Goal: Transaction & Acquisition: Purchase product/service

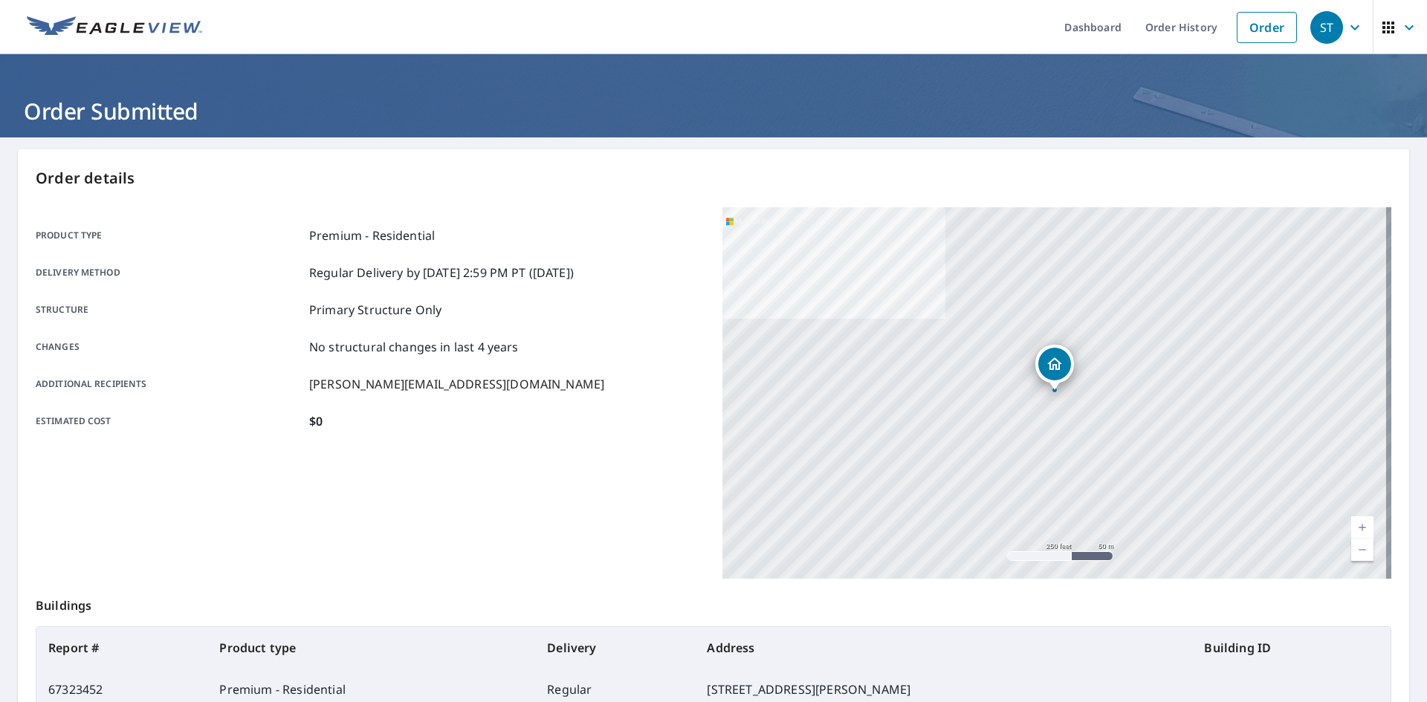
scroll to position [140, 0]
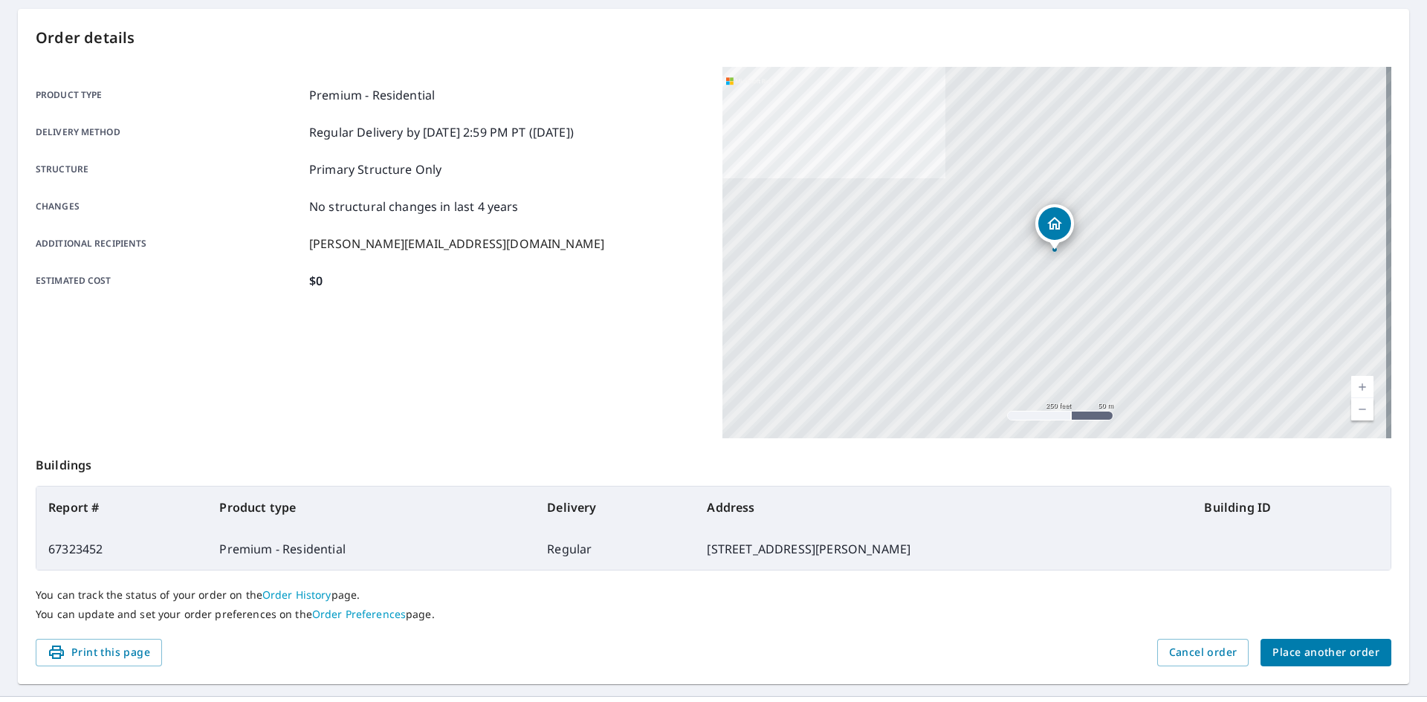
click at [1350, 667] on div "Order details Product type Premium - Residential Delivery method Regular Delive…" at bounding box center [713, 347] width 1391 height 676
click at [1332, 656] on span "Place another order" at bounding box center [1325, 653] width 107 height 19
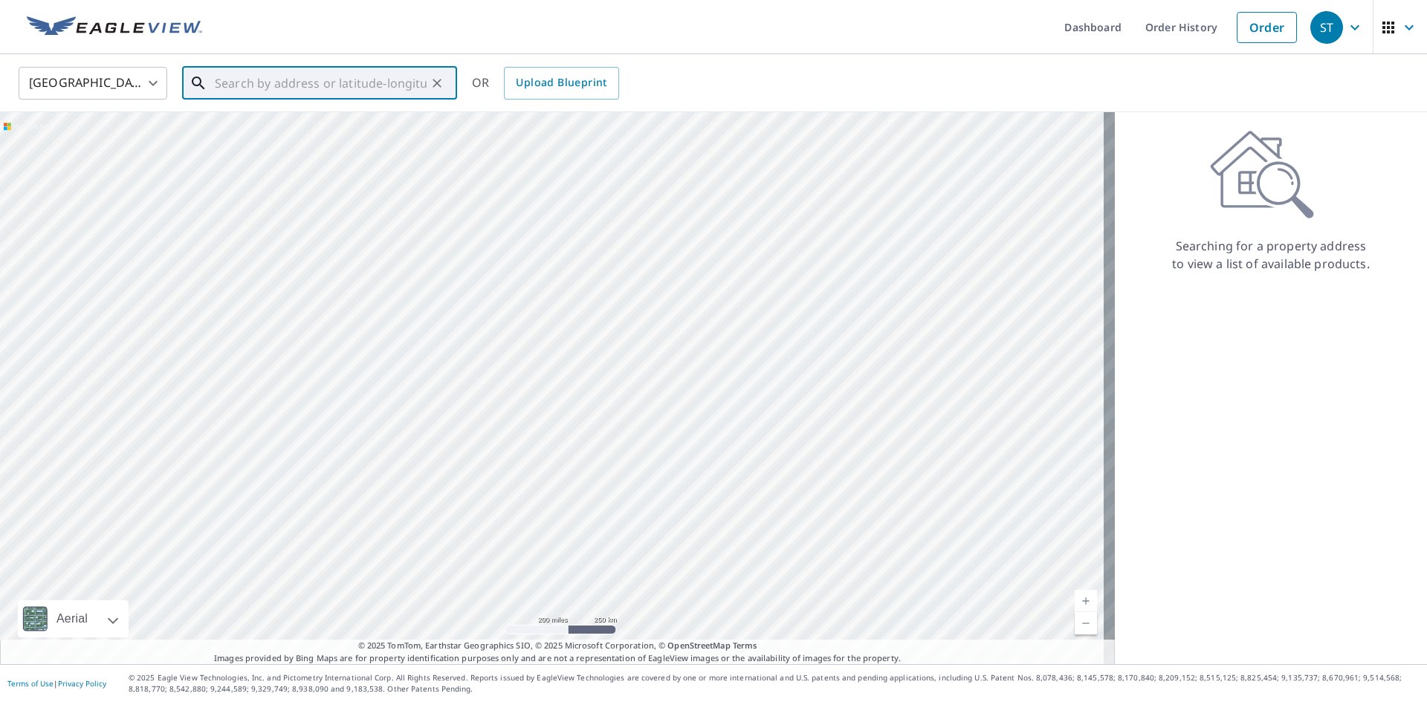
click at [308, 94] on input "text" at bounding box center [321, 83] width 212 height 42
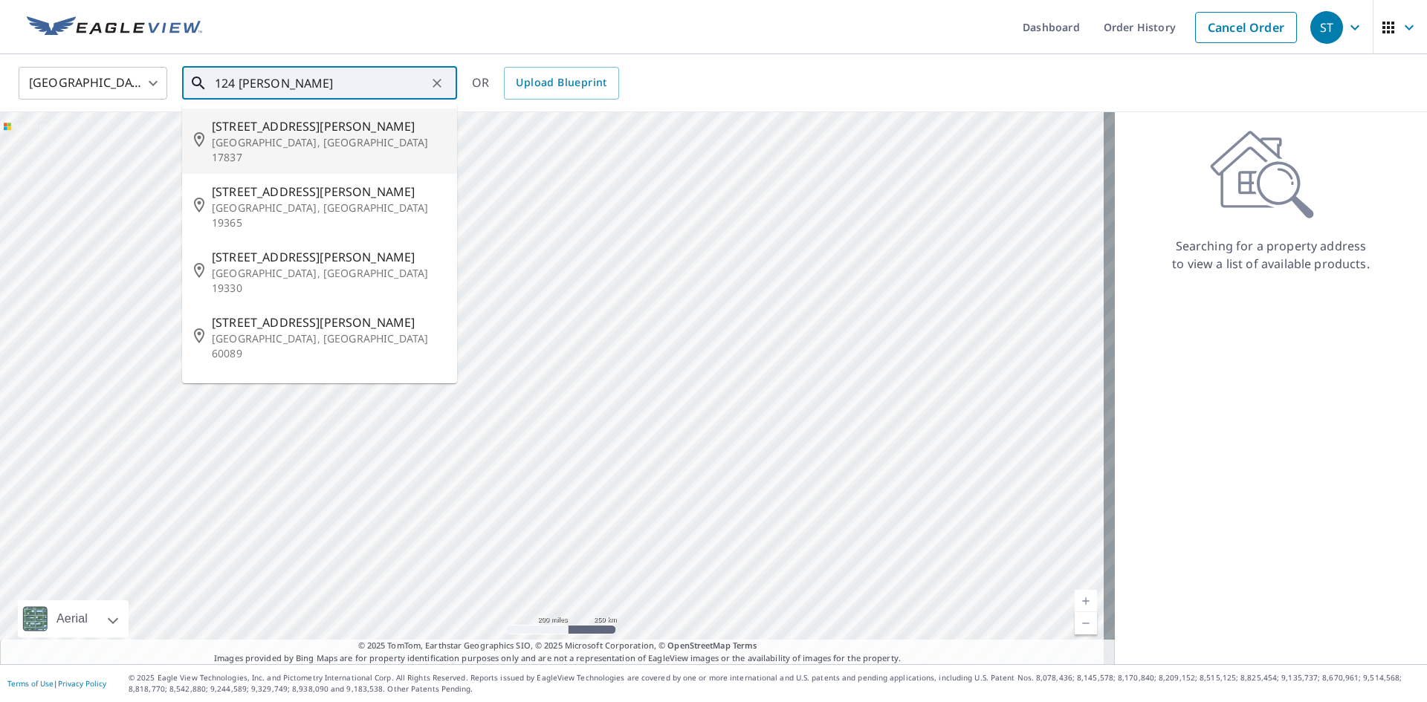
click at [308, 129] on span "[STREET_ADDRESS][PERSON_NAME]" at bounding box center [328, 126] width 233 height 18
type input "[STREET_ADDRESS][PERSON_NAME]"
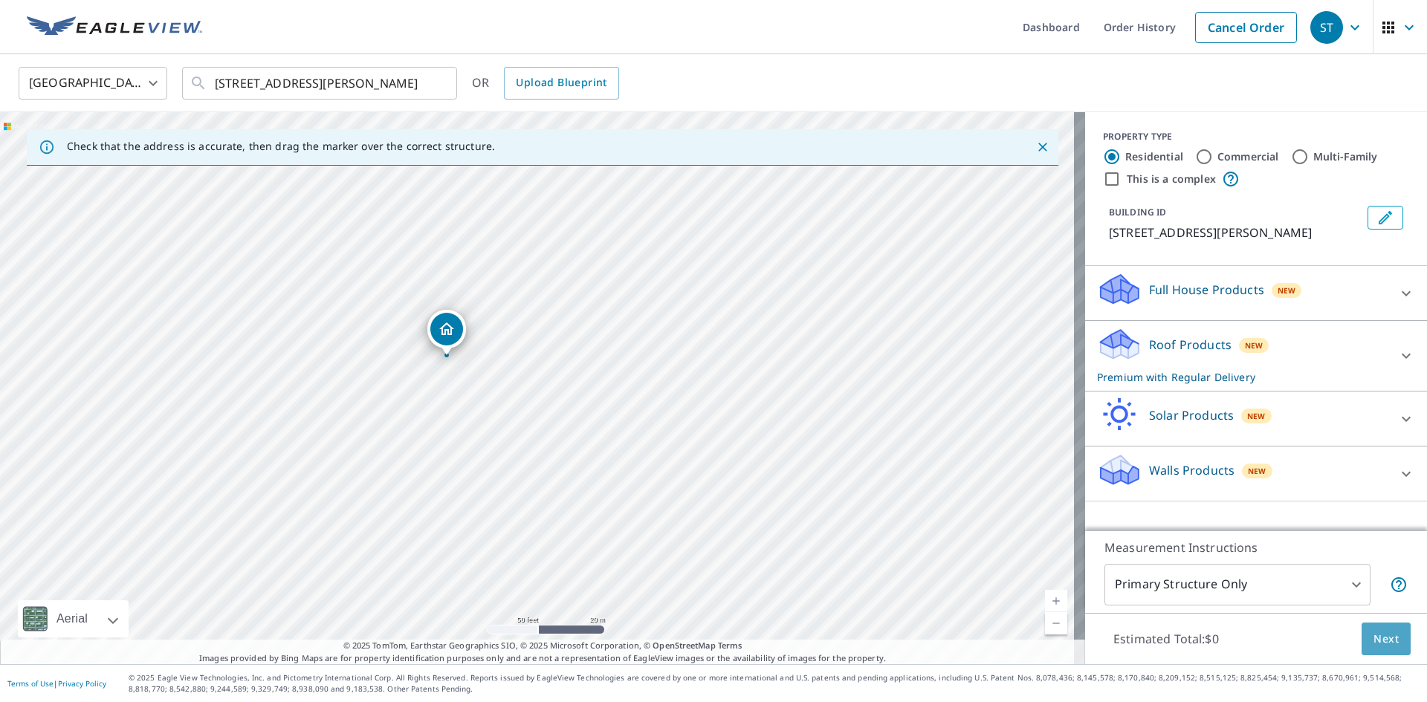
click at [1394, 637] on button "Next" at bounding box center [1386, 639] width 49 height 33
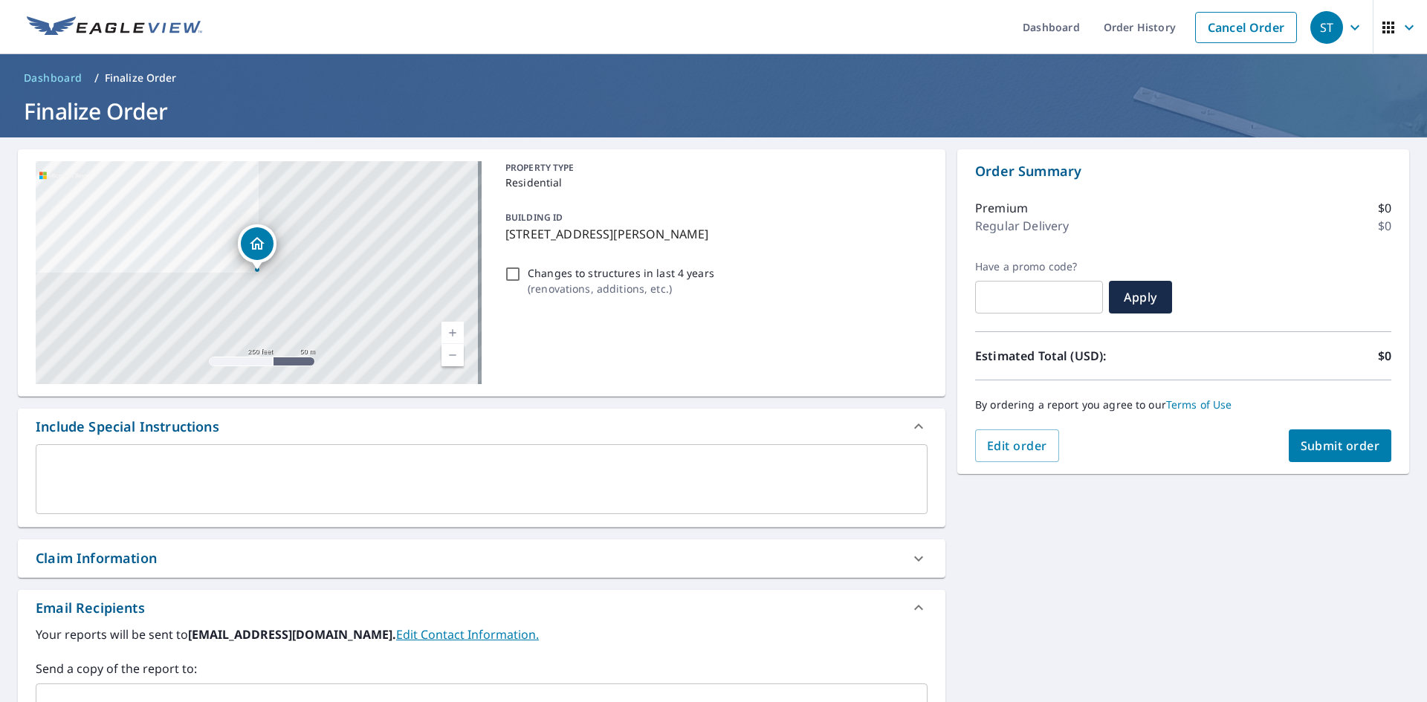
click at [1346, 455] on button "Submit order" at bounding box center [1340, 446] width 103 height 33
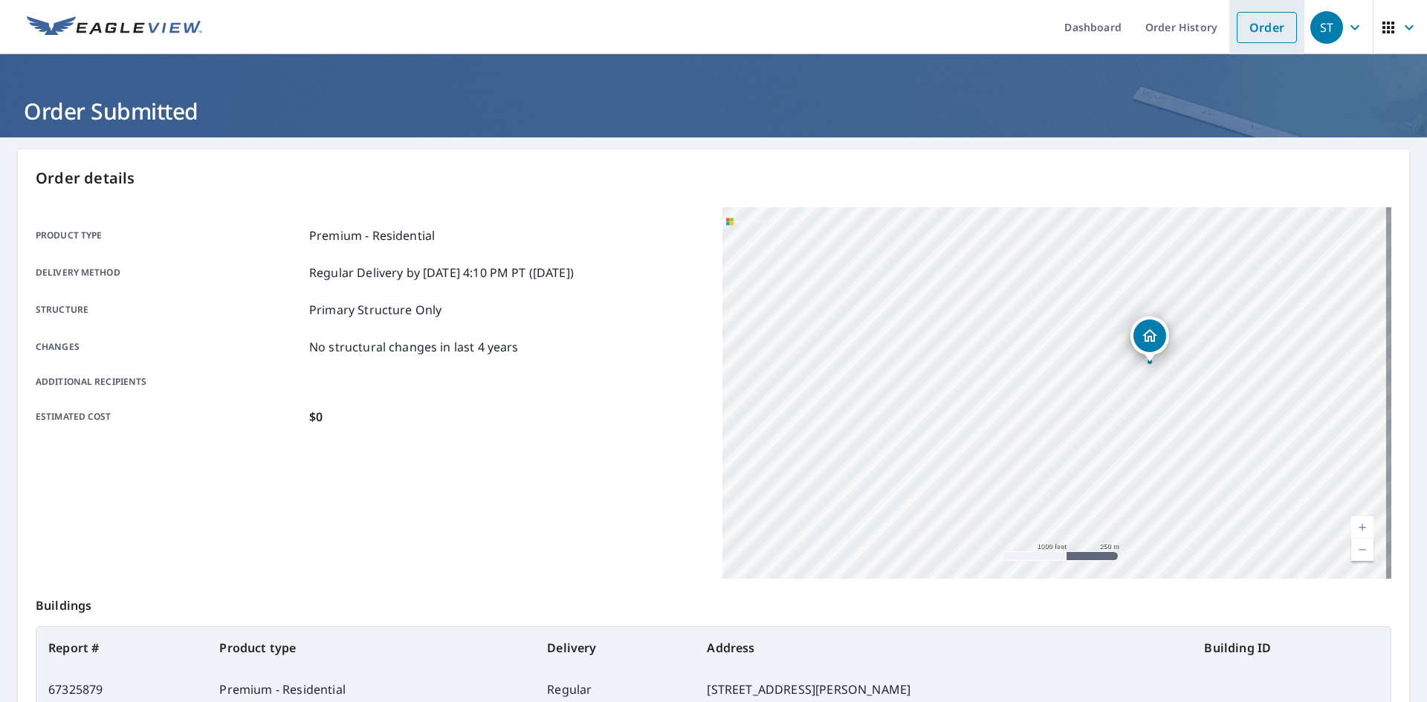
click at [1257, 26] on link "Order" at bounding box center [1267, 27] width 60 height 31
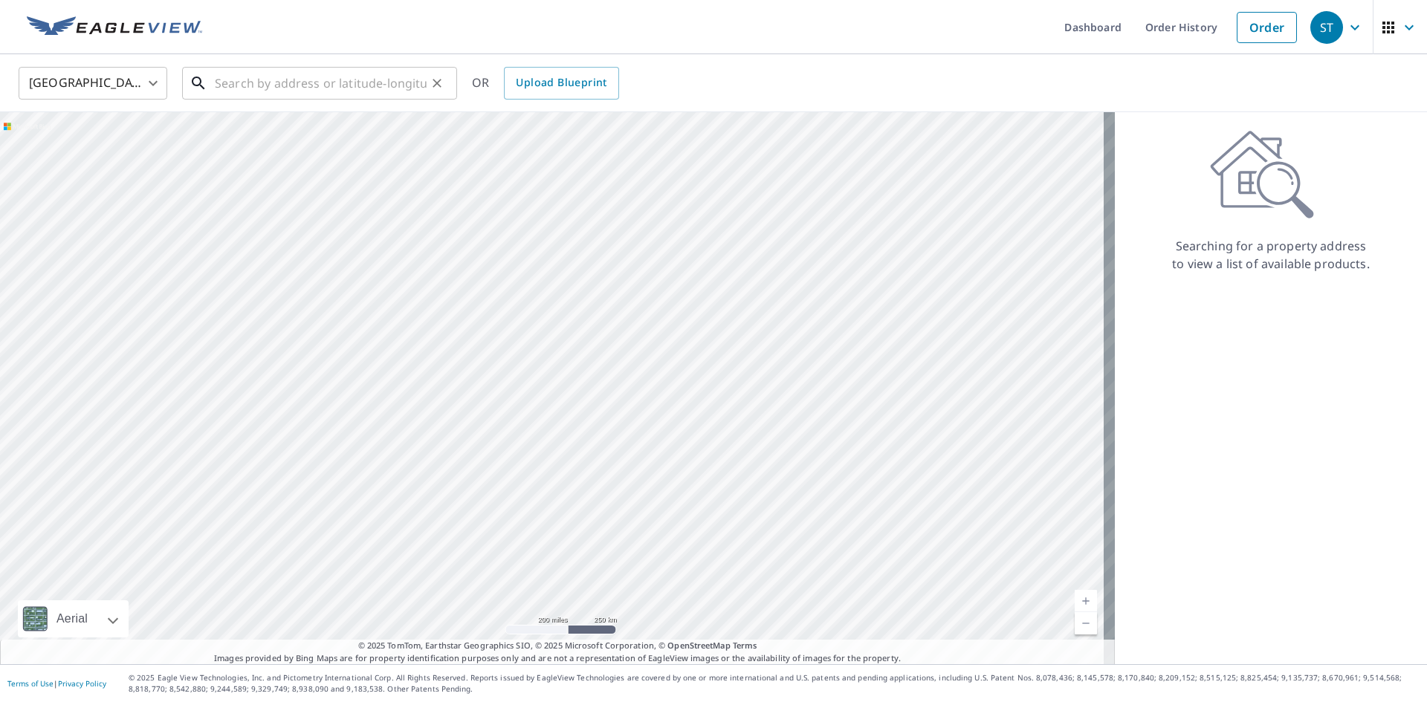
click at [311, 92] on input "text" at bounding box center [321, 83] width 212 height 42
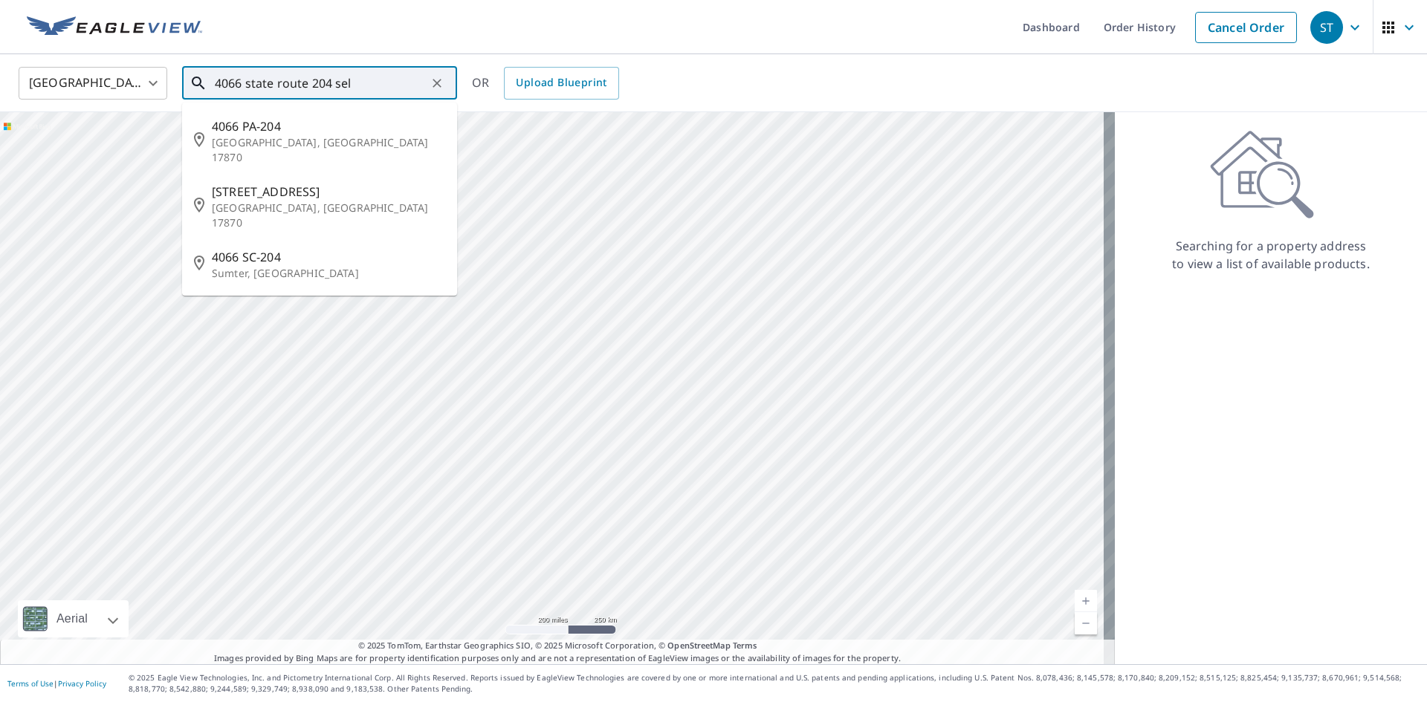
click at [320, 128] on span "4066 PA-204" at bounding box center [328, 126] width 233 height 18
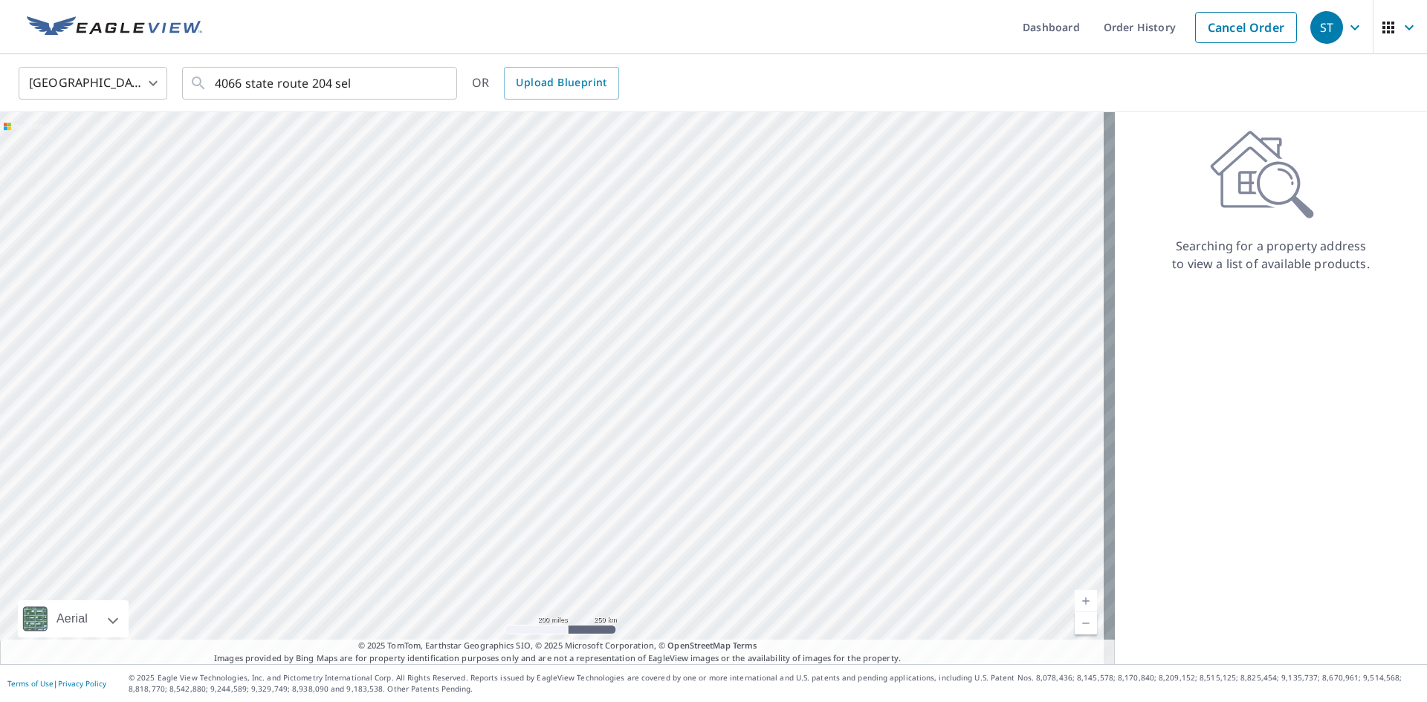
type input "[STREET_ADDRESS]"
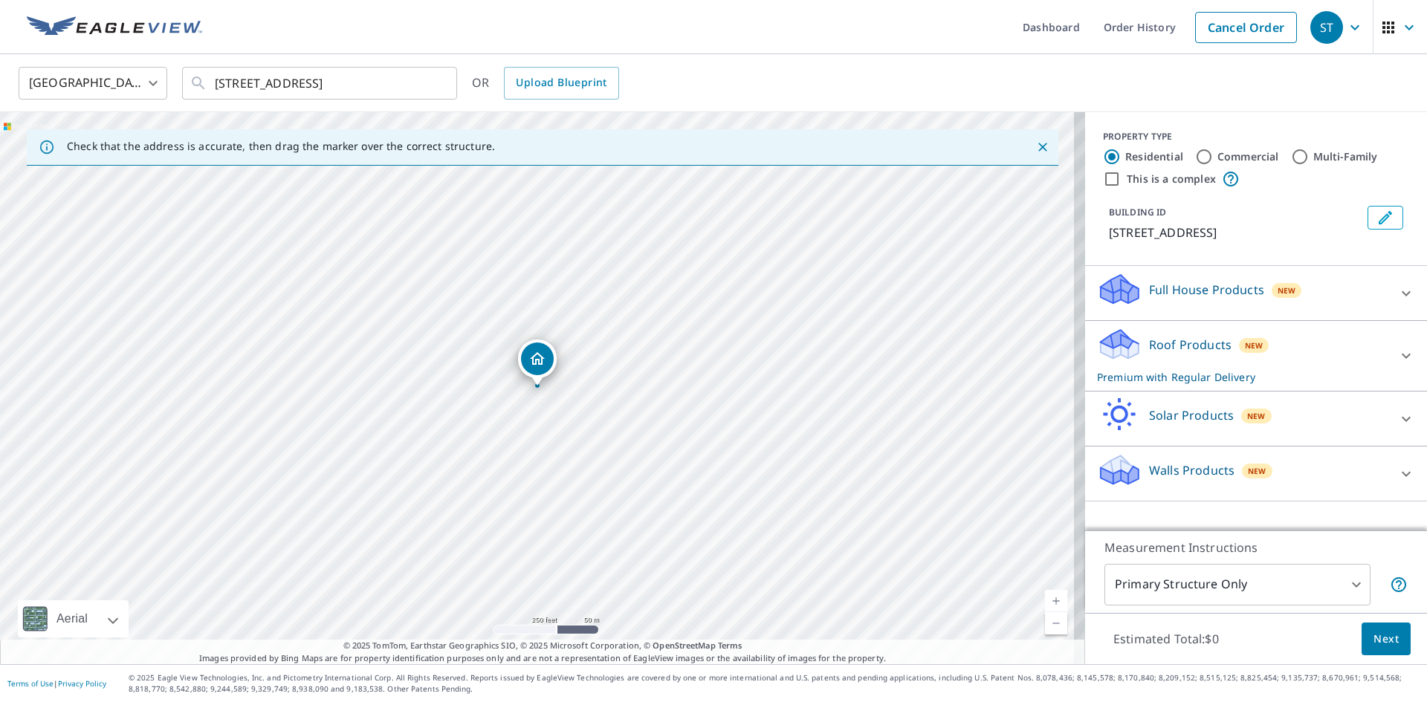
click at [1377, 636] on span "Next" at bounding box center [1386, 639] width 25 height 19
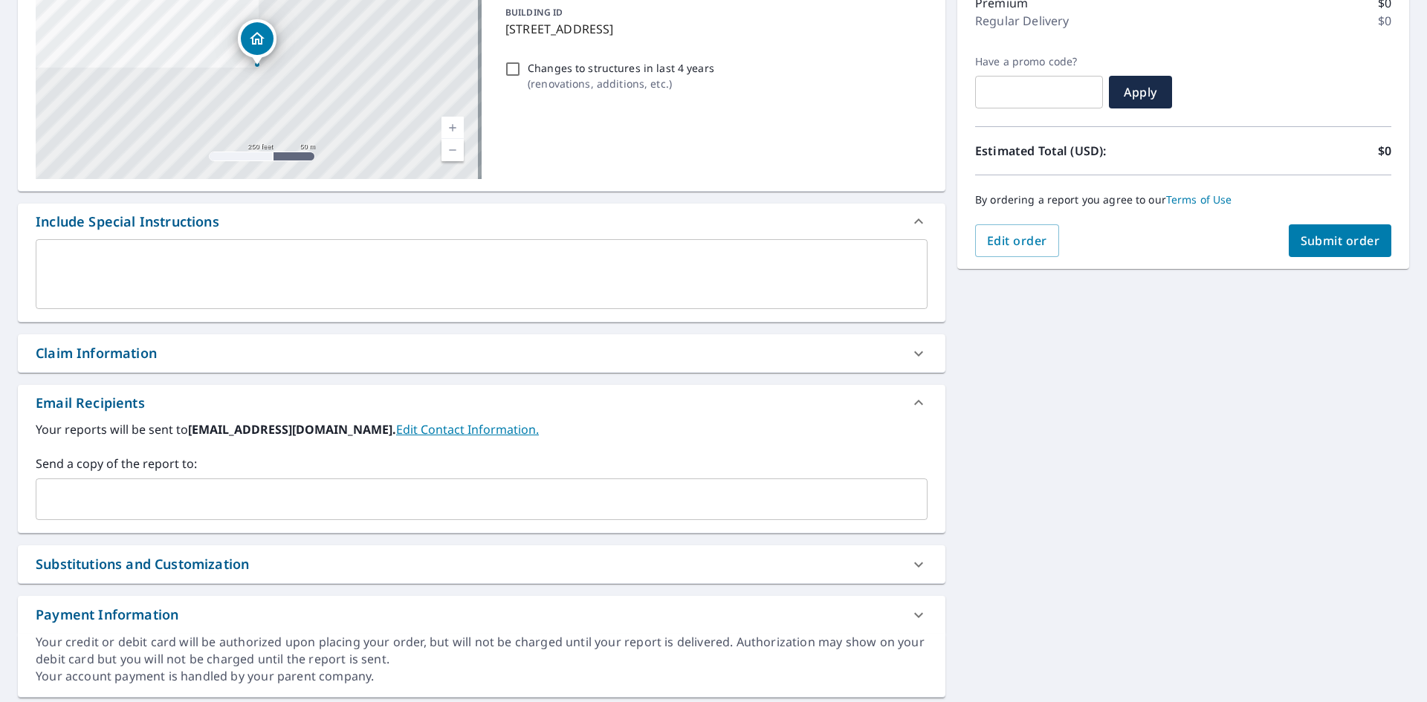
scroll to position [223, 0]
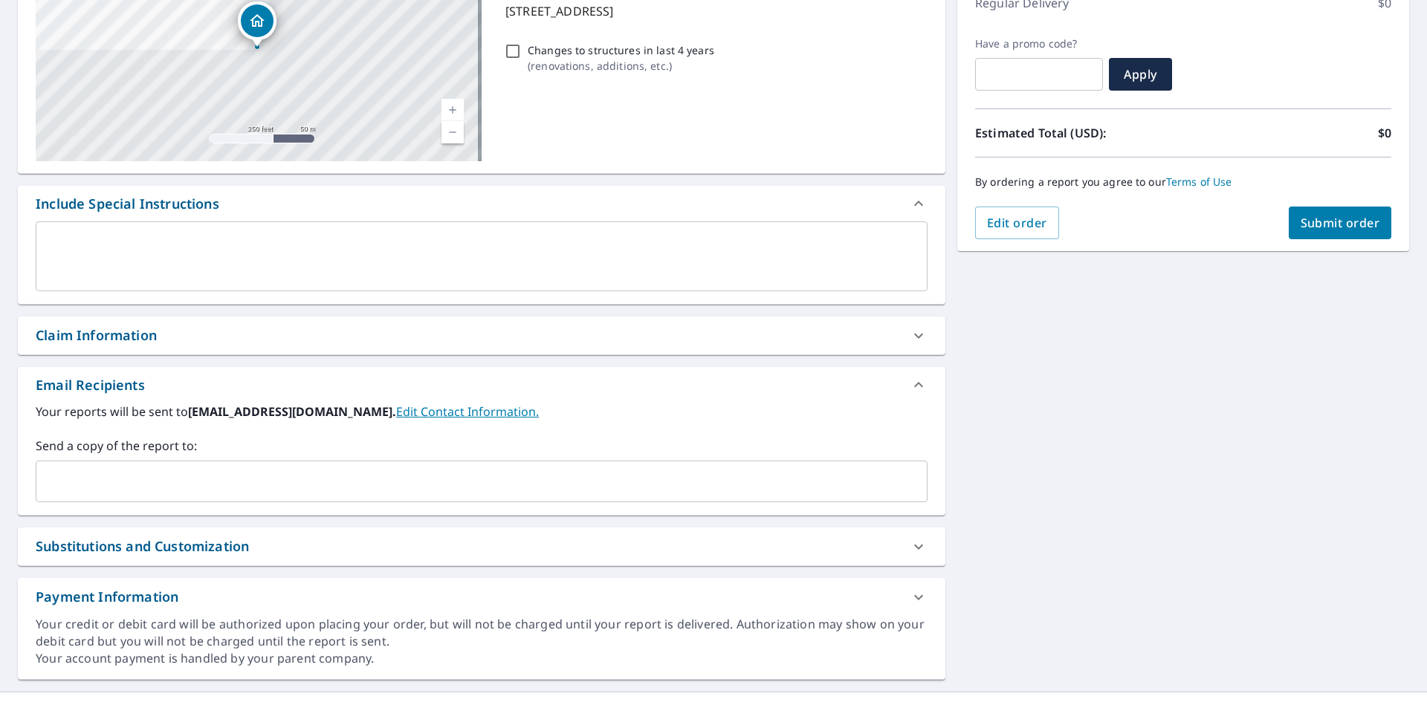
click at [140, 492] on input "text" at bounding box center [470, 481] width 856 height 28
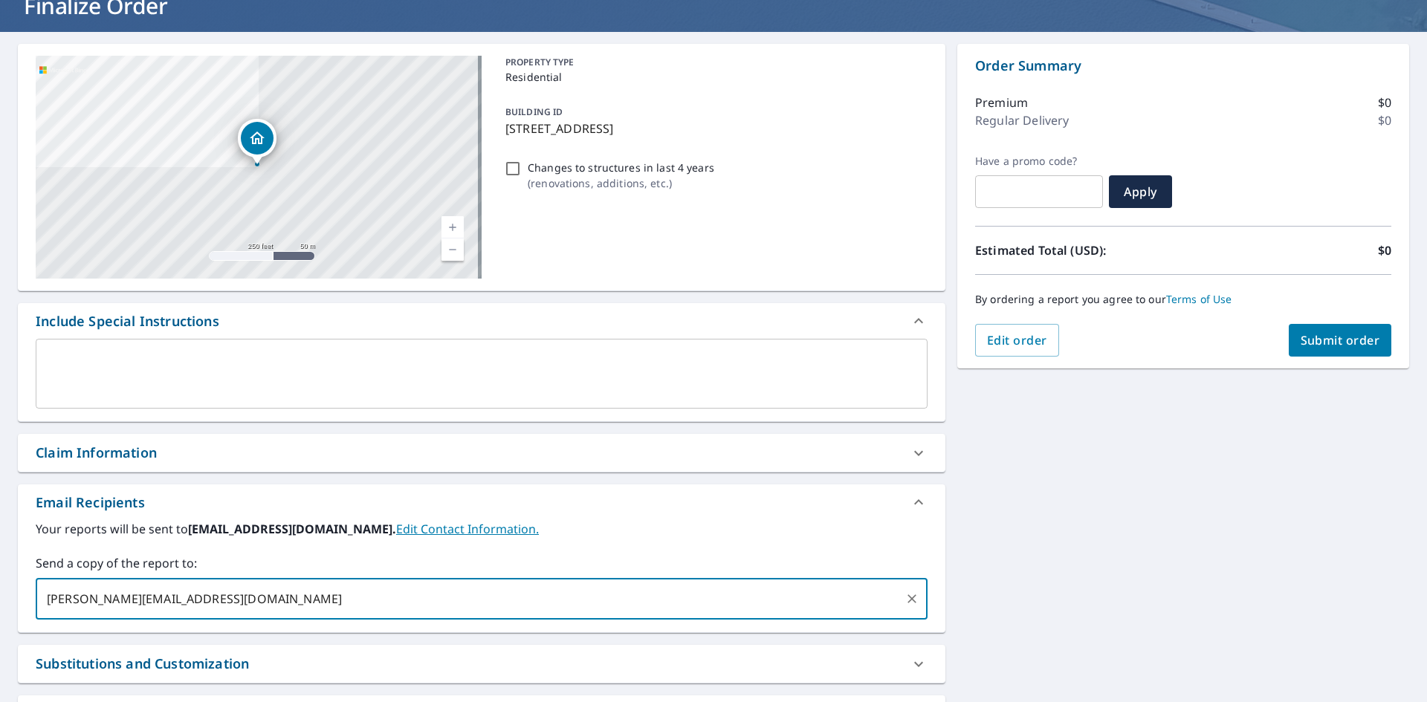
scroll to position [0, 0]
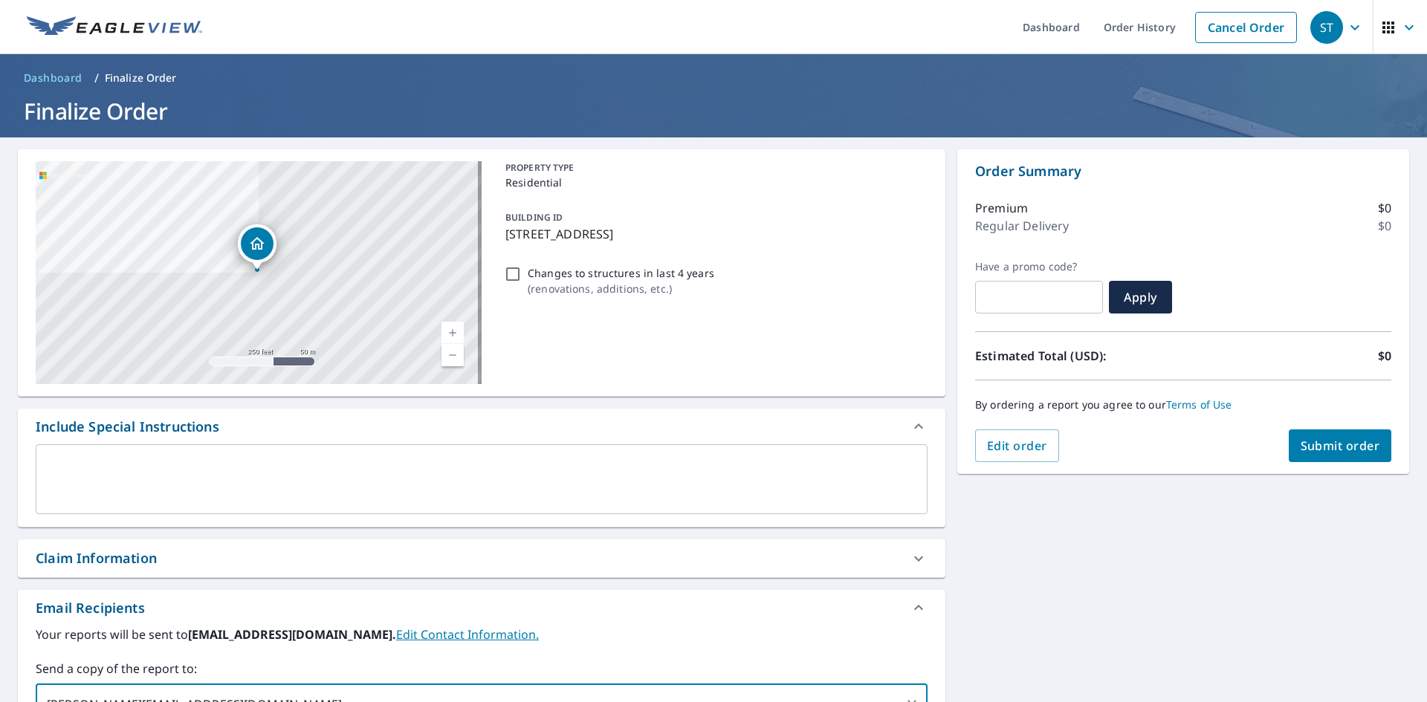
type input "[PERSON_NAME][EMAIL_ADDRESS][DOMAIN_NAME]"
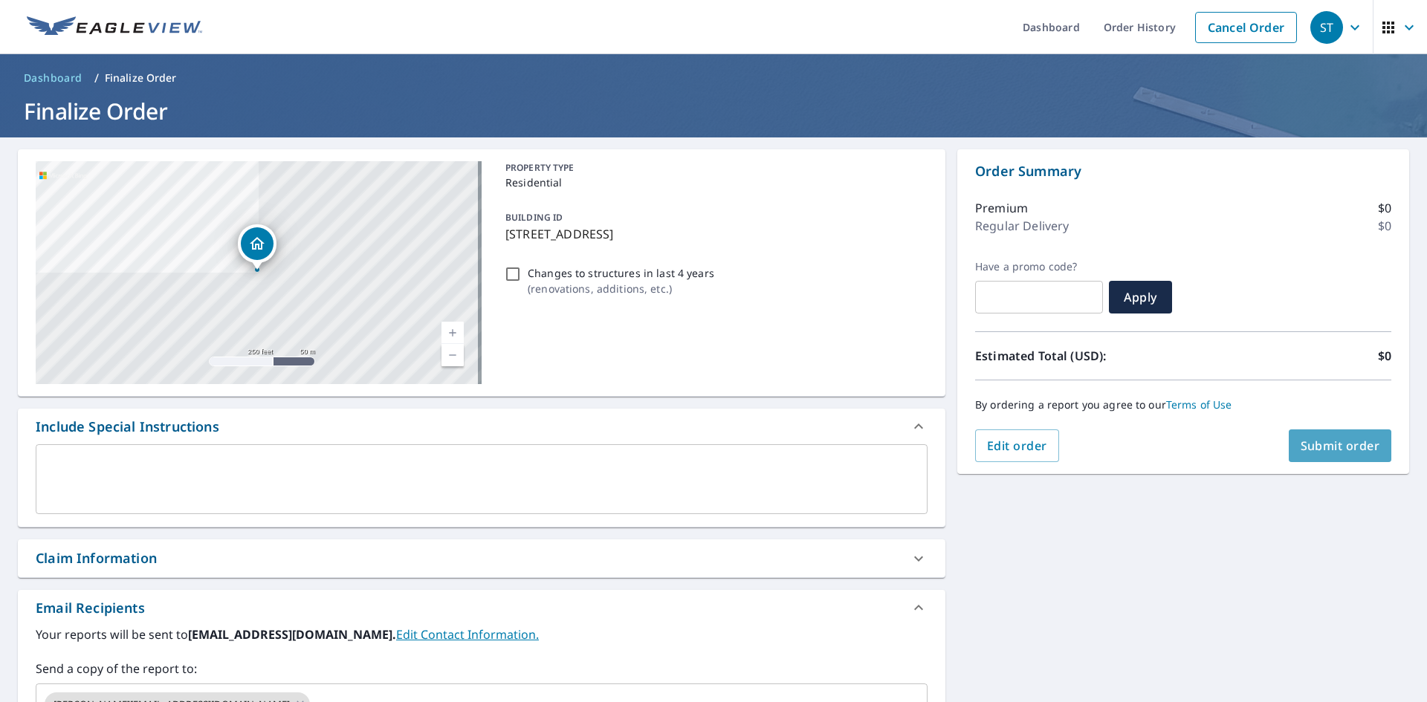
click at [1332, 452] on span "Submit order" at bounding box center [1341, 446] width 80 height 16
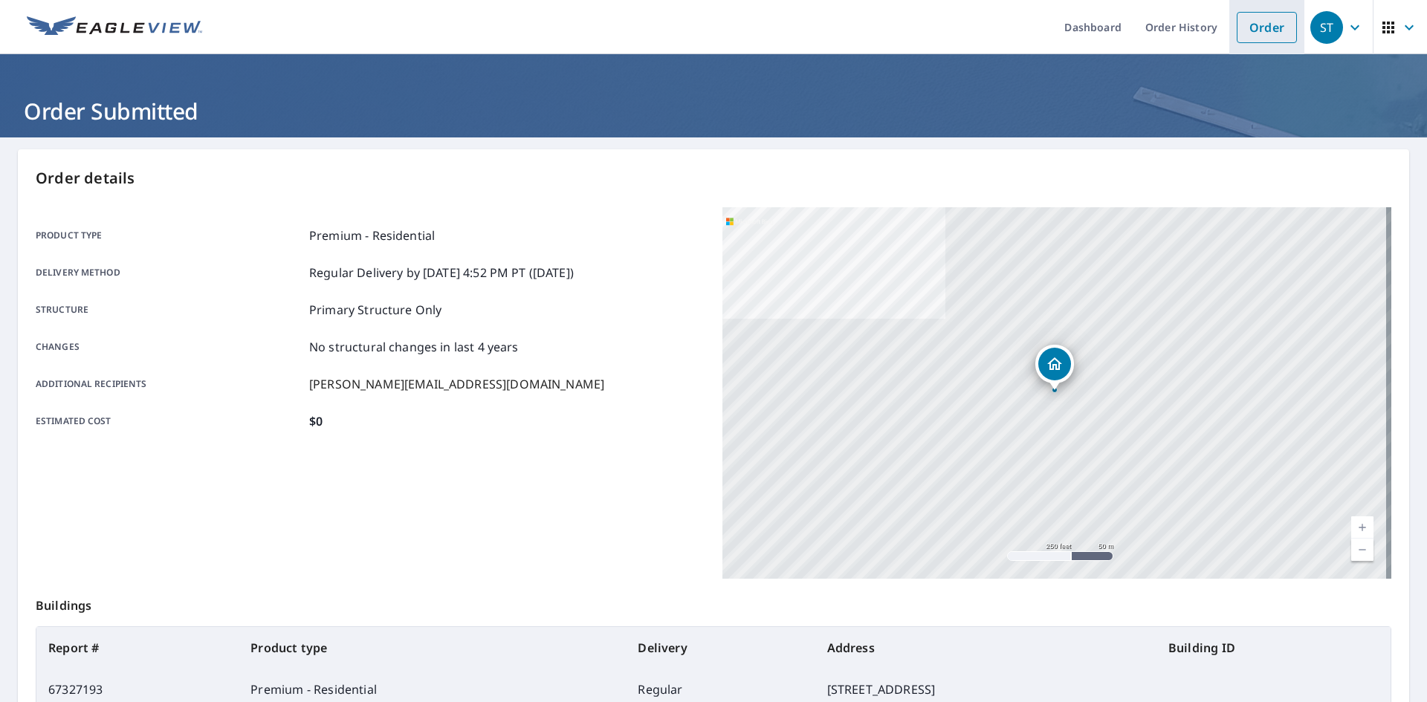
drag, startPoint x: 1266, startPoint y: 33, endPoint x: 1252, endPoint y: 34, distance: 14.2
click at [1266, 33] on link "Order" at bounding box center [1267, 27] width 60 height 31
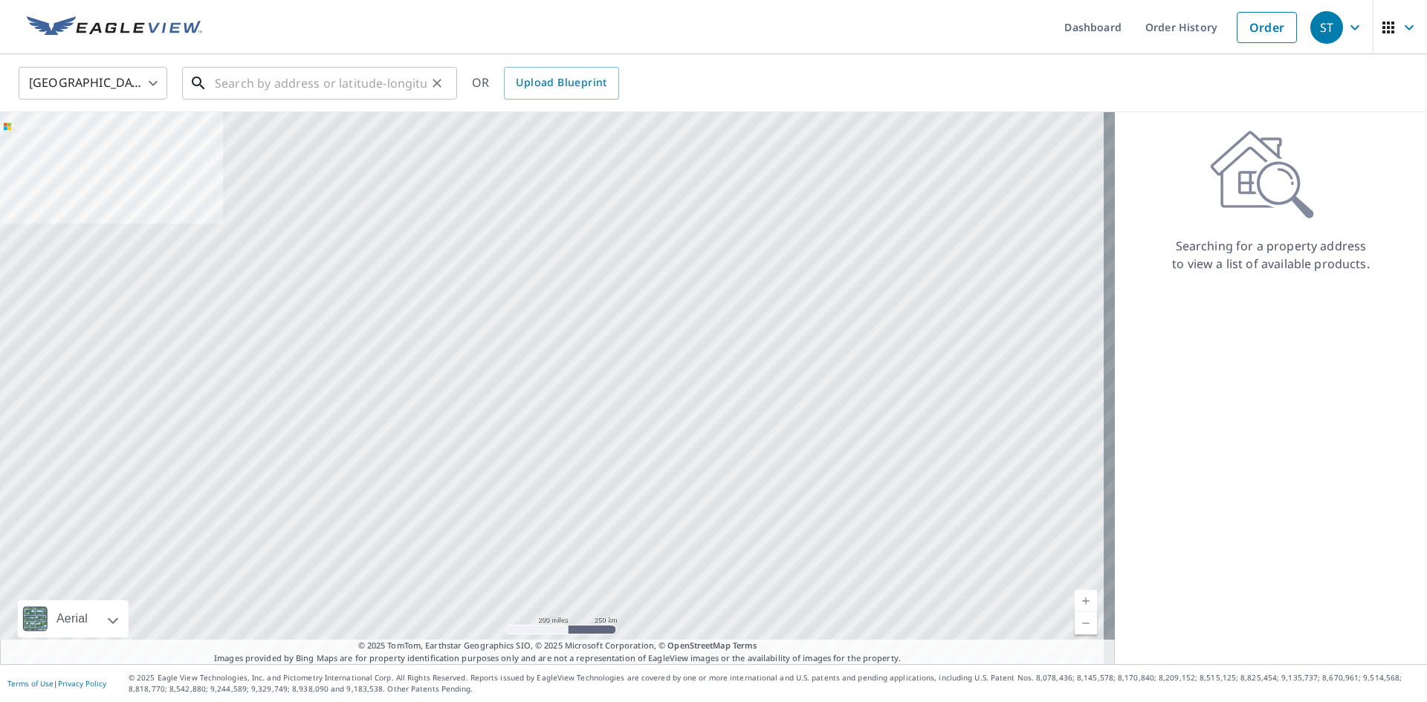
click at [323, 88] on input "text" at bounding box center [321, 83] width 212 height 42
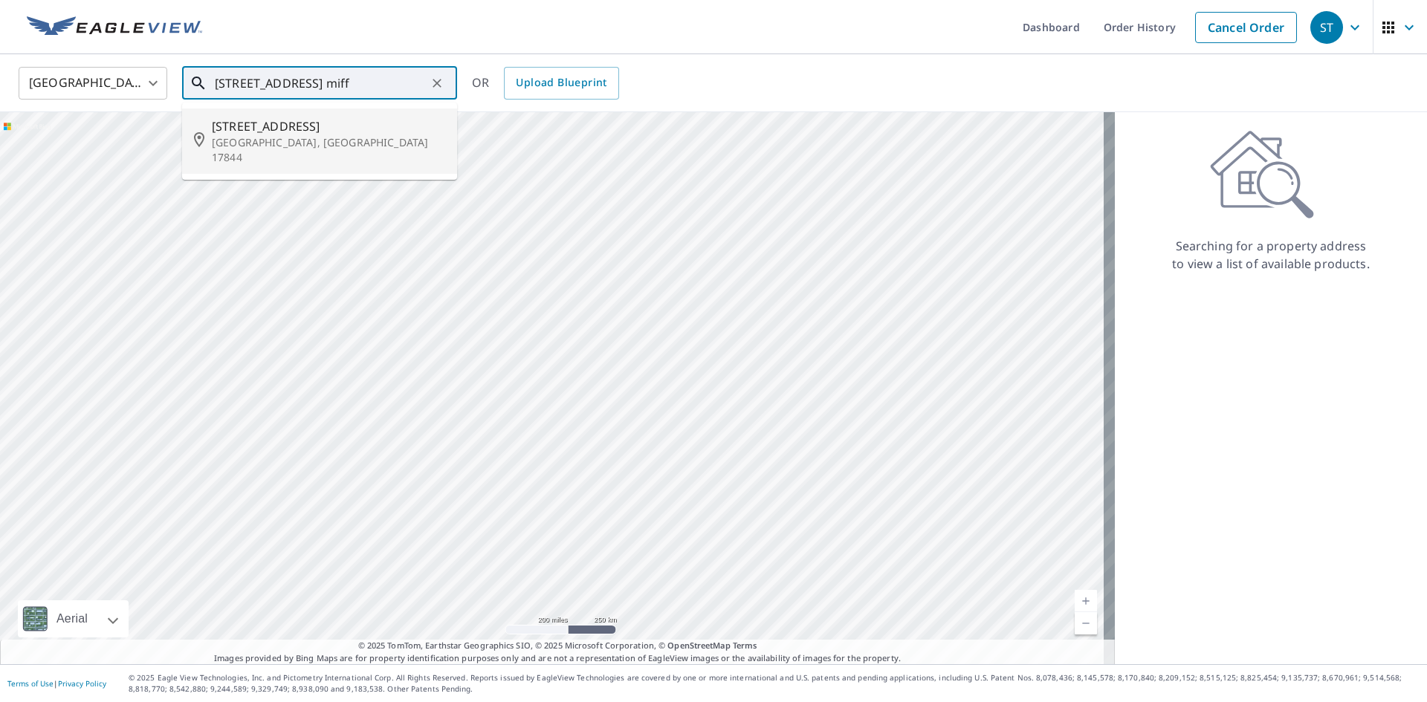
click at [314, 144] on p "[GEOGRAPHIC_DATA], [GEOGRAPHIC_DATA] 17844" at bounding box center [328, 150] width 233 height 30
type input "[STREET_ADDRESS]"
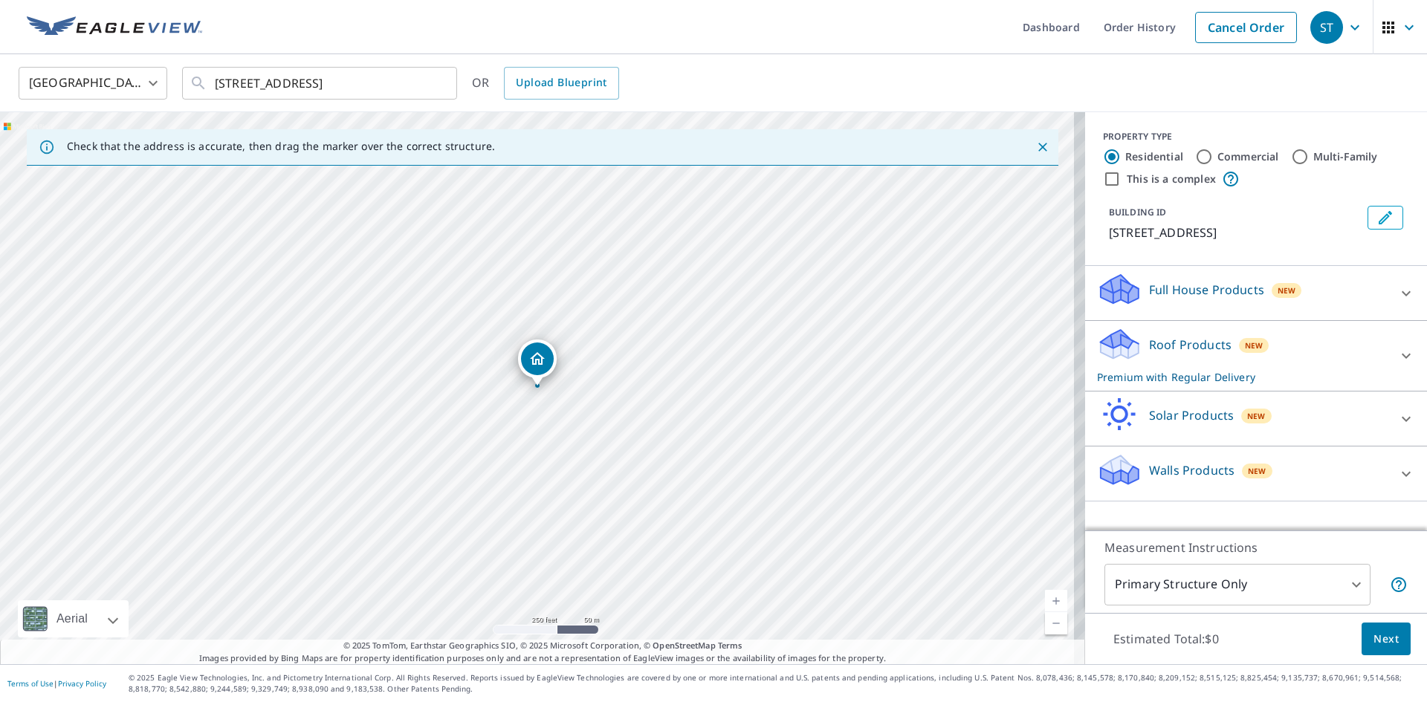
click at [1188, 346] on p "Roof Products" at bounding box center [1190, 345] width 82 height 18
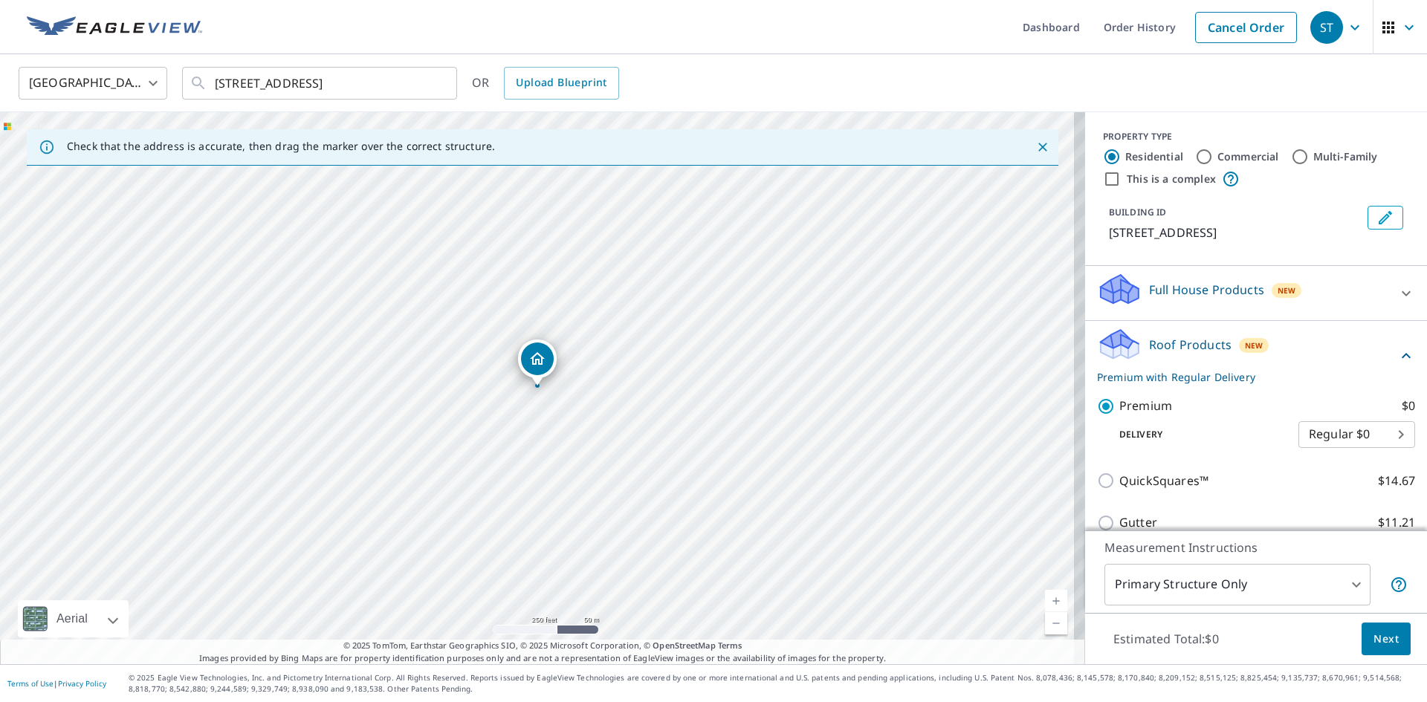
click at [1188, 346] on p "Roof Products" at bounding box center [1190, 345] width 82 height 18
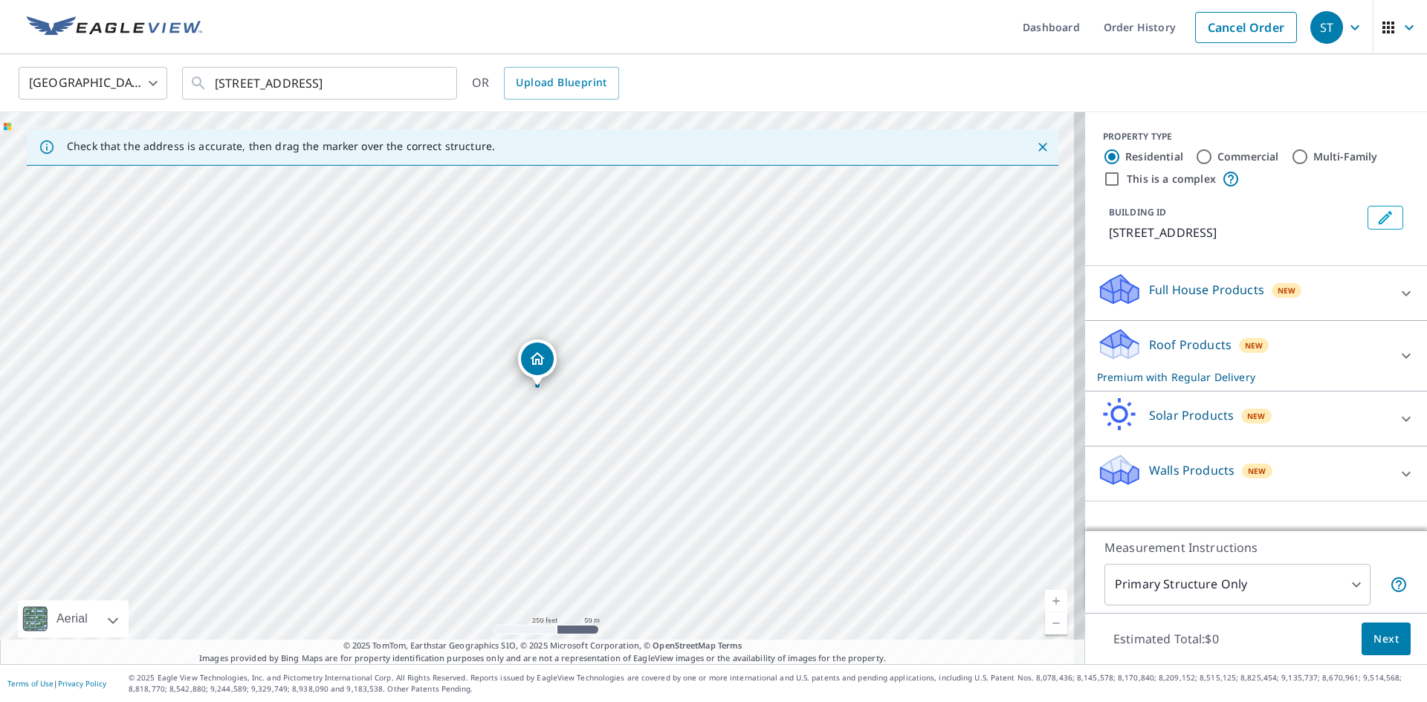
click at [1188, 346] on p "Roof Products" at bounding box center [1190, 345] width 82 height 18
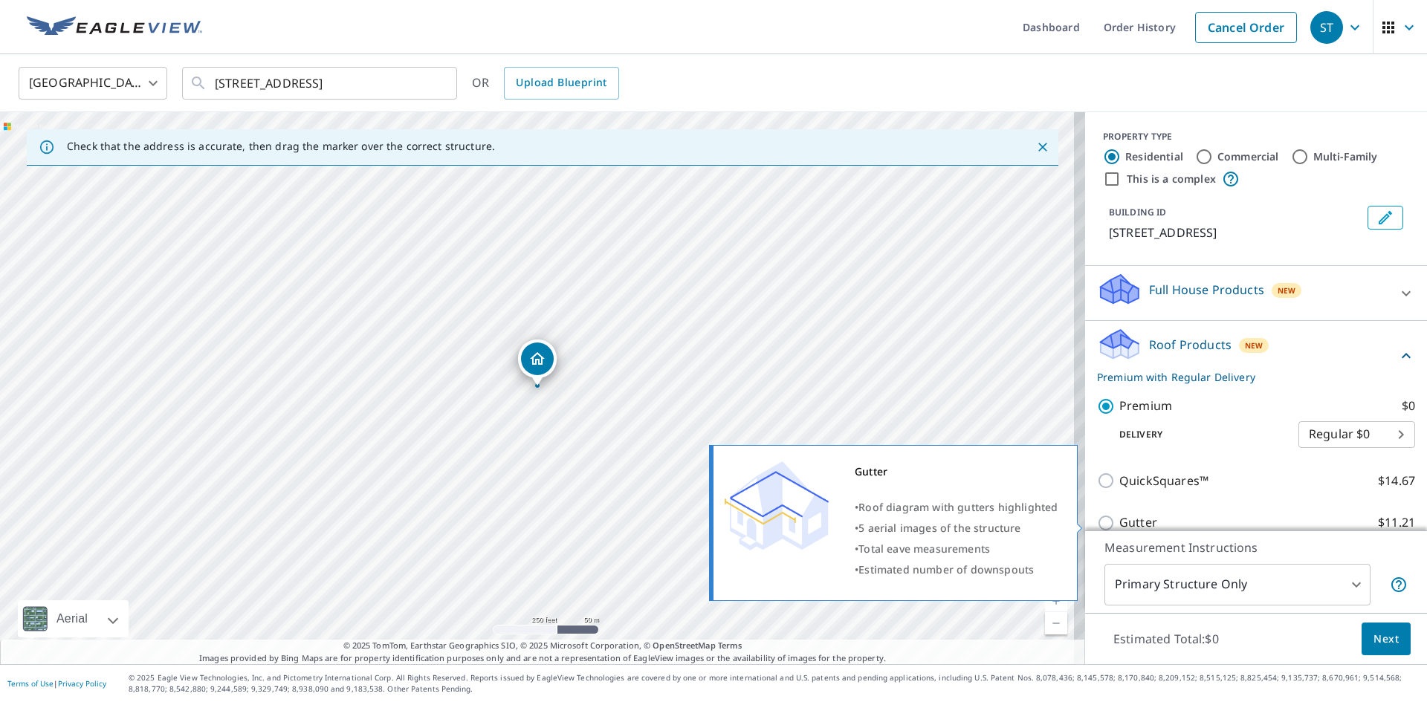
click at [1098, 522] on input "Gutter $11.21" at bounding box center [1108, 523] width 22 height 18
checkbox input "true"
checkbox input "false"
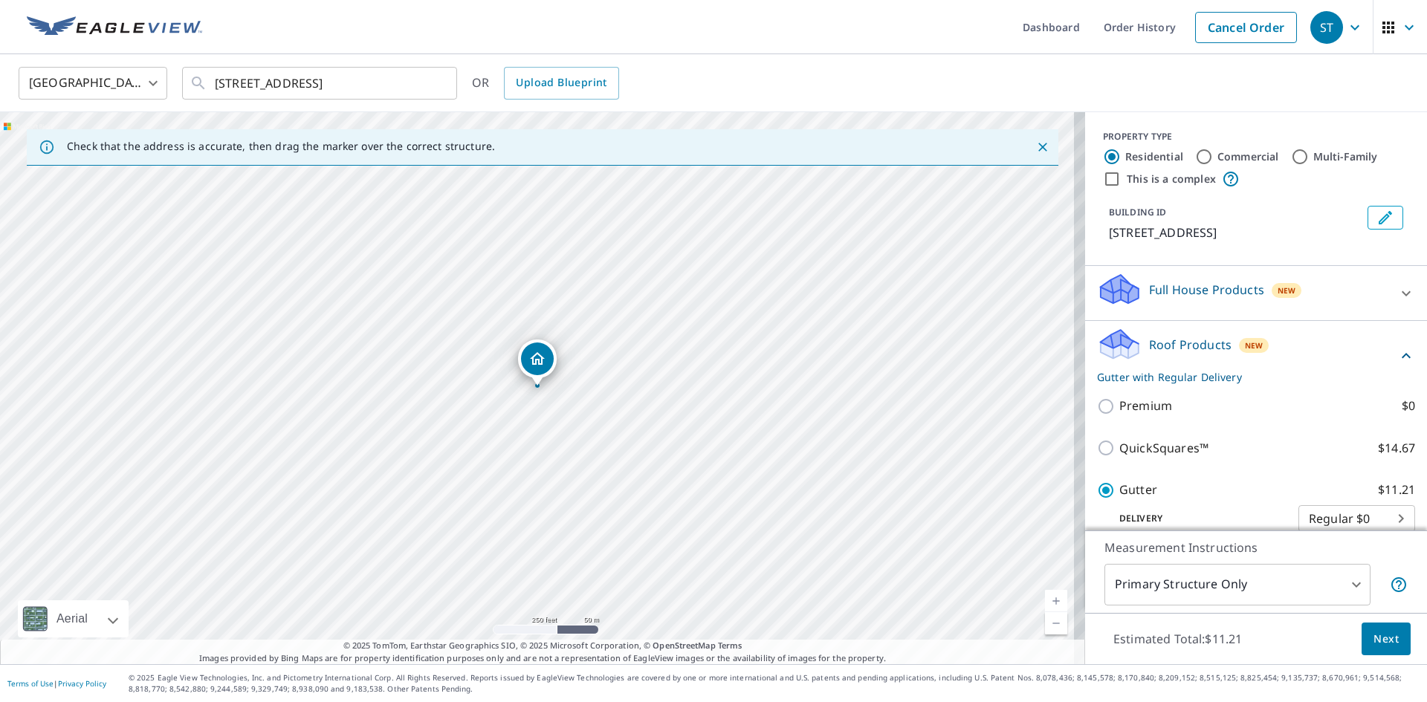
scroll to position [172, 0]
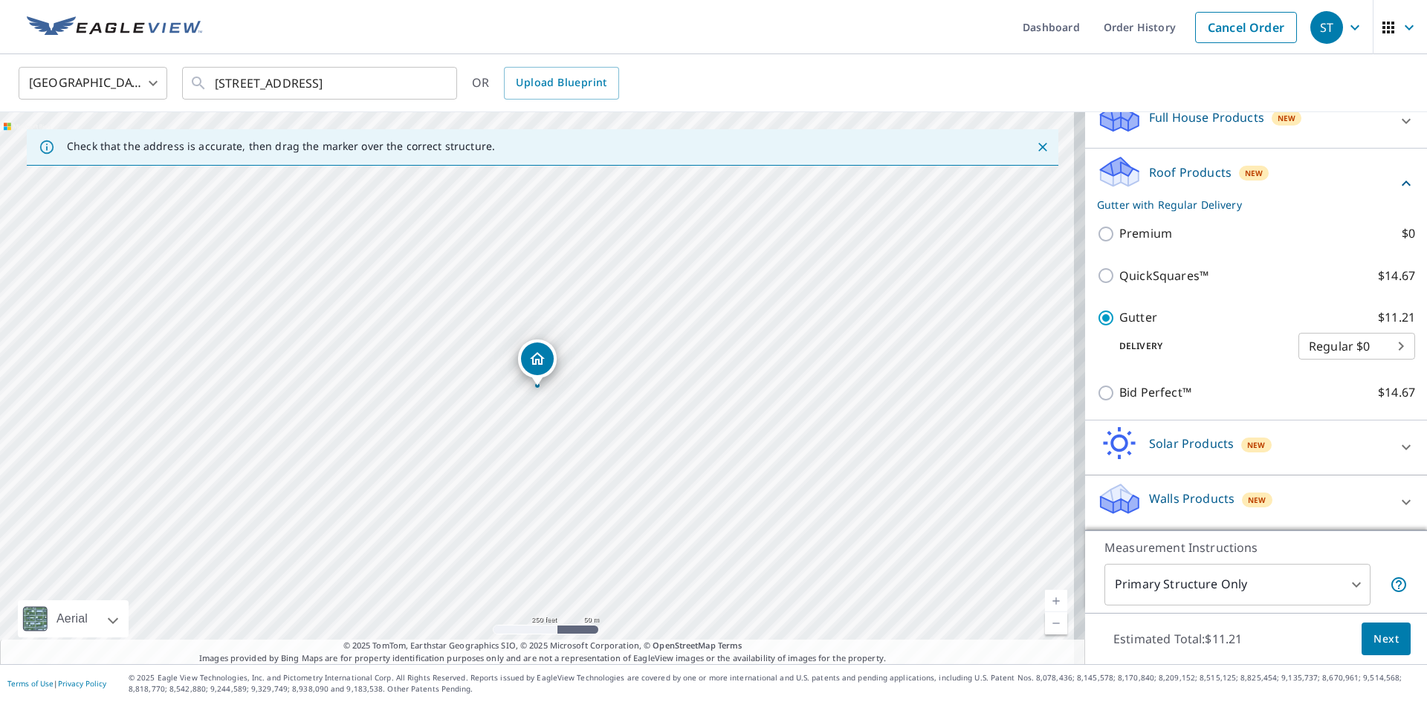
click at [1374, 644] on span "Next" at bounding box center [1386, 639] width 25 height 19
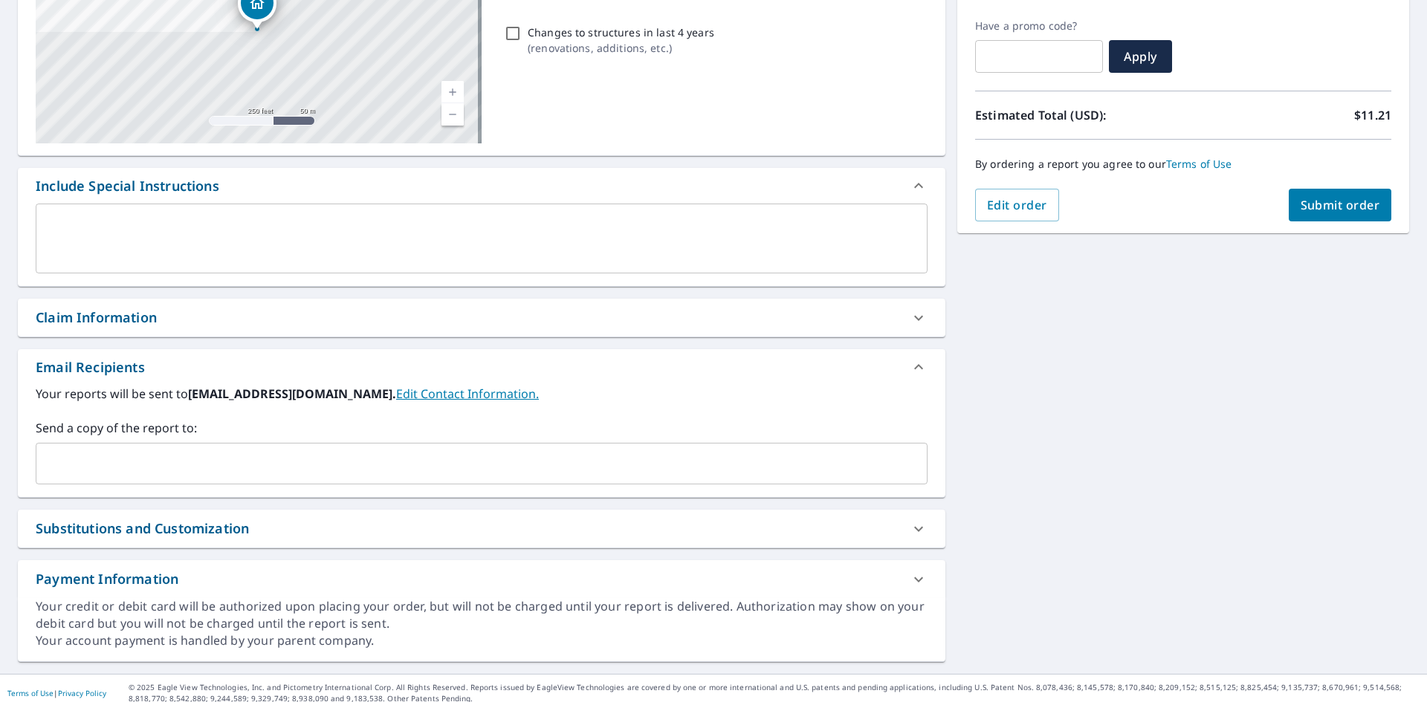
scroll to position [250, 0]
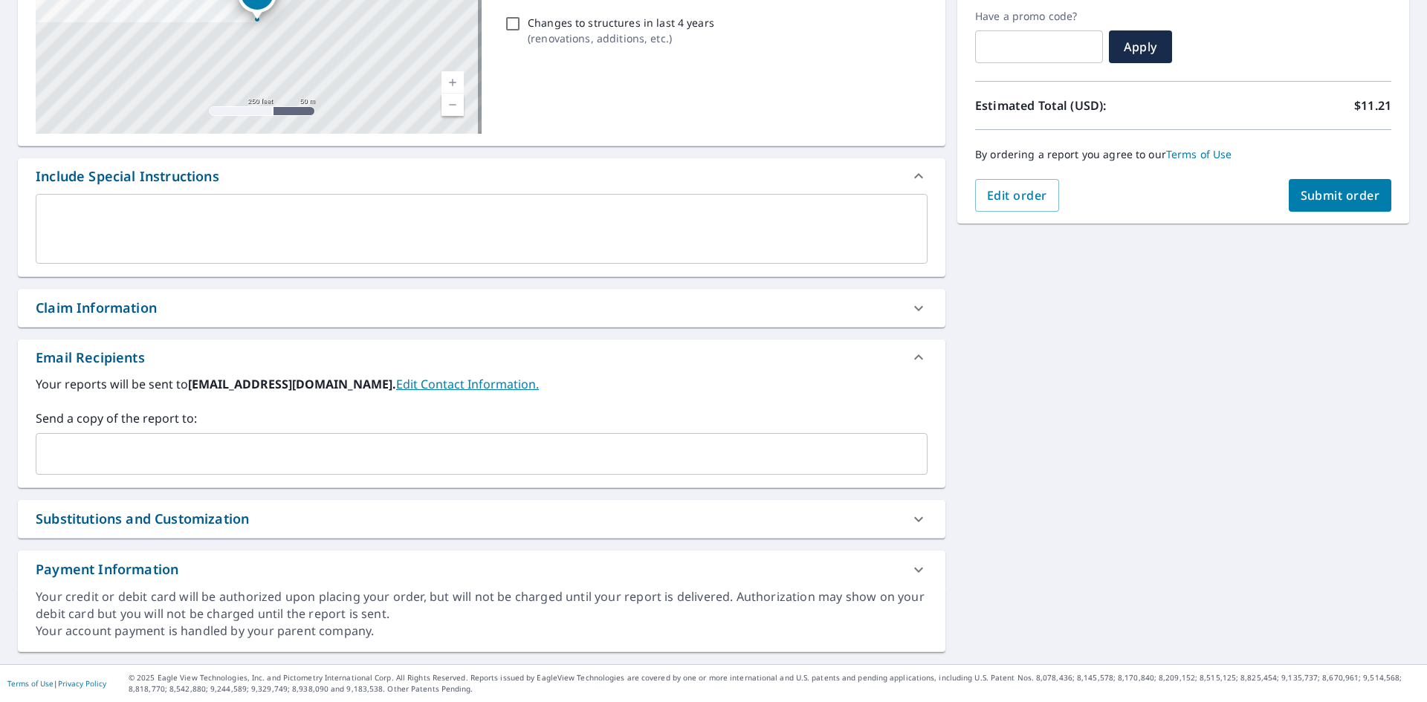
click at [222, 453] on input "text" at bounding box center [470, 454] width 856 height 28
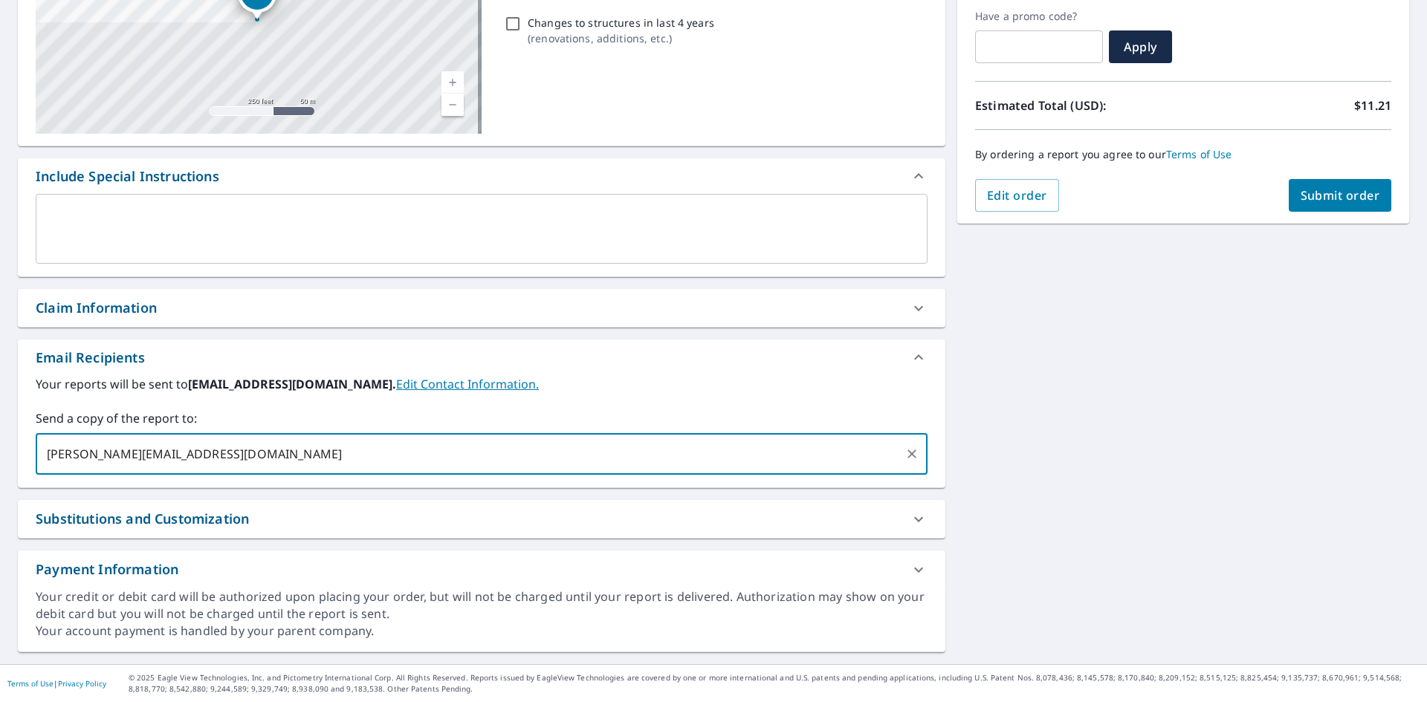
type input "[PERSON_NAME][EMAIL_ADDRESS][DOMAIN_NAME]"
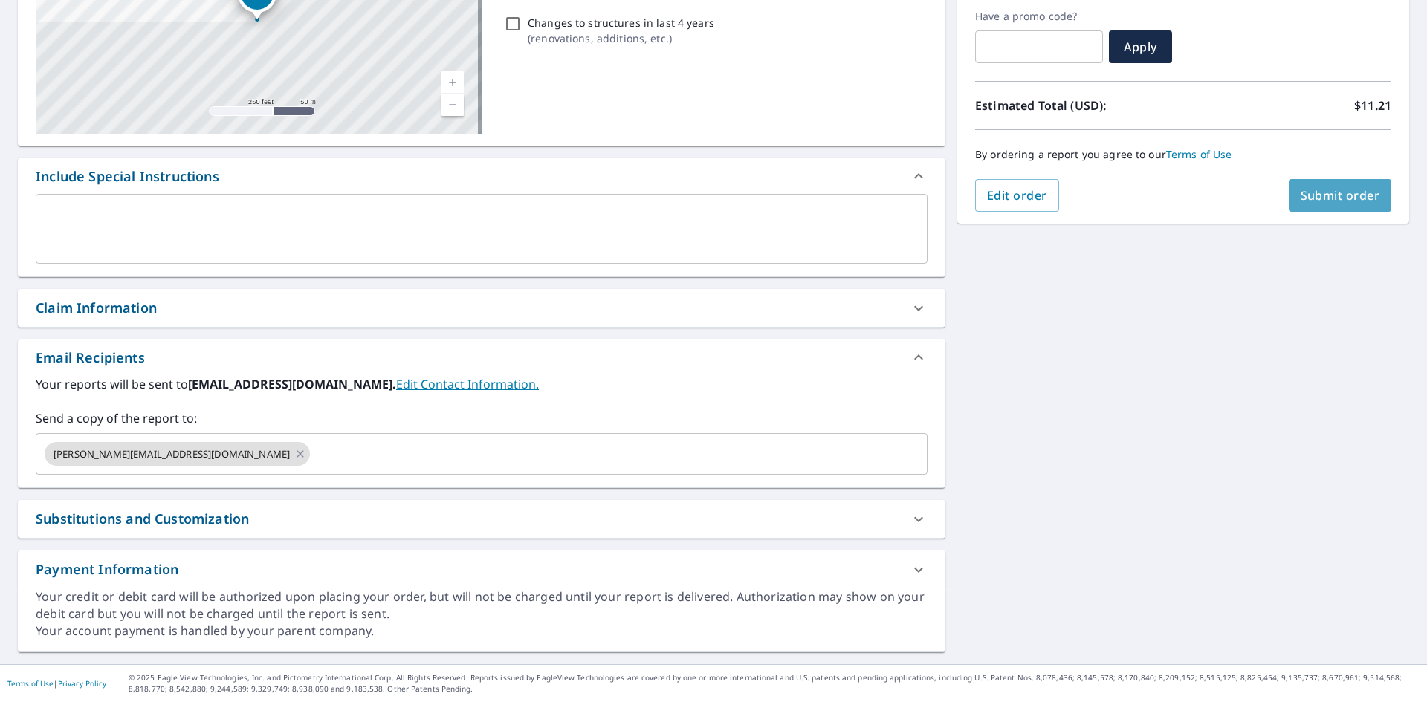
click at [1328, 198] on span "Submit order" at bounding box center [1341, 195] width 80 height 16
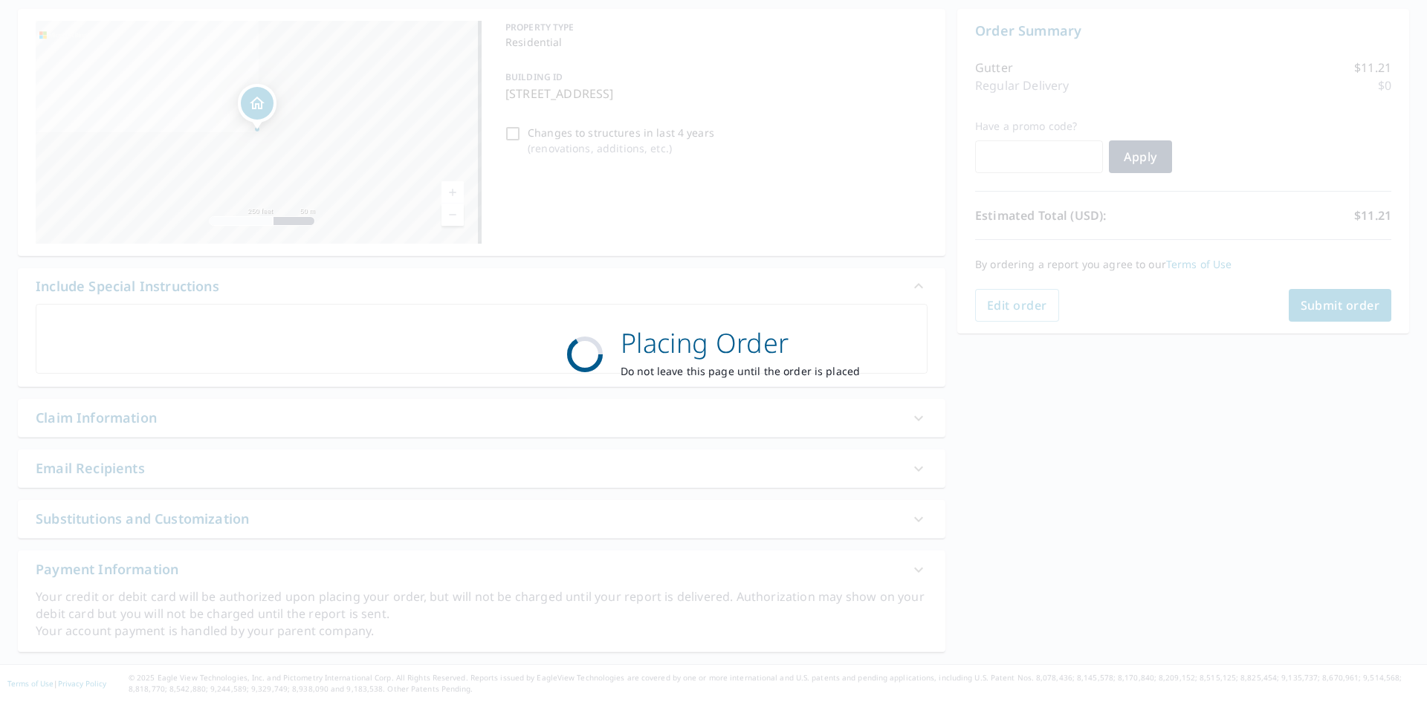
scroll to position [140, 0]
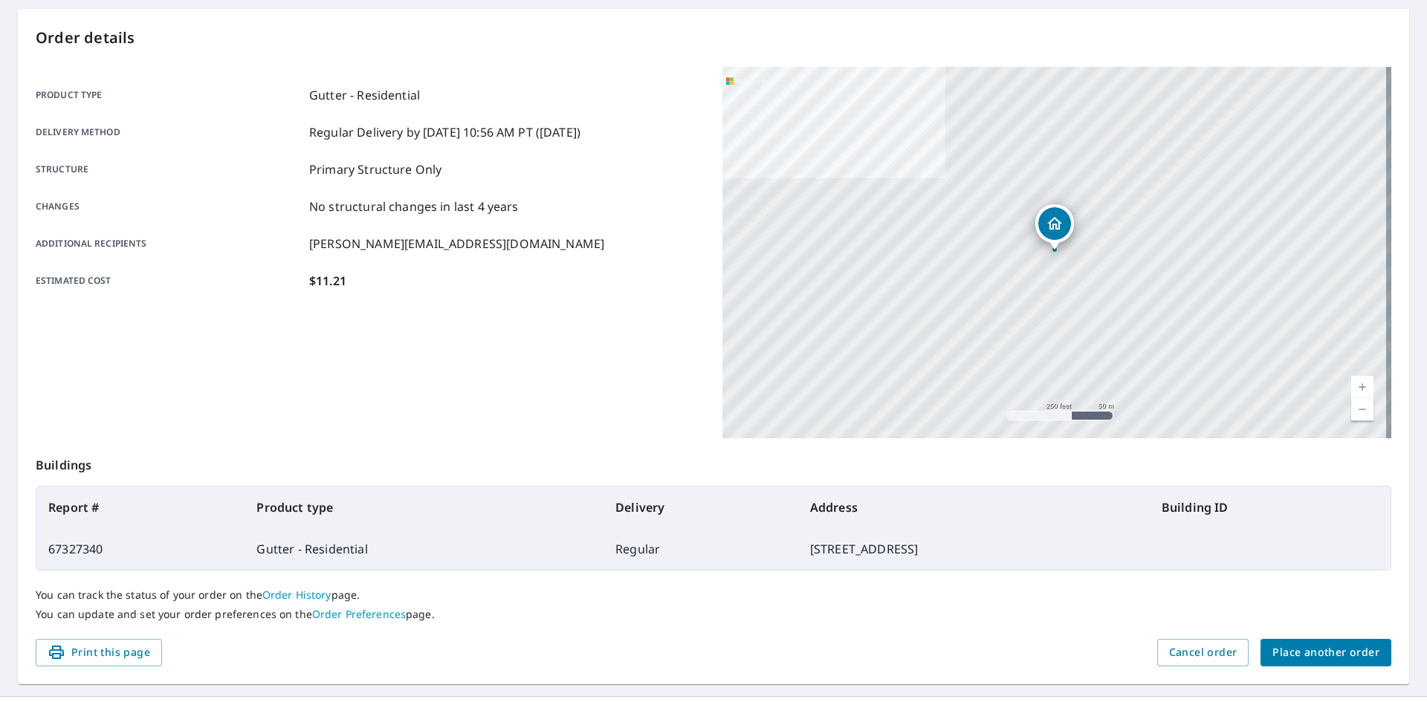
click at [1324, 661] on span "Place another order" at bounding box center [1325, 653] width 107 height 19
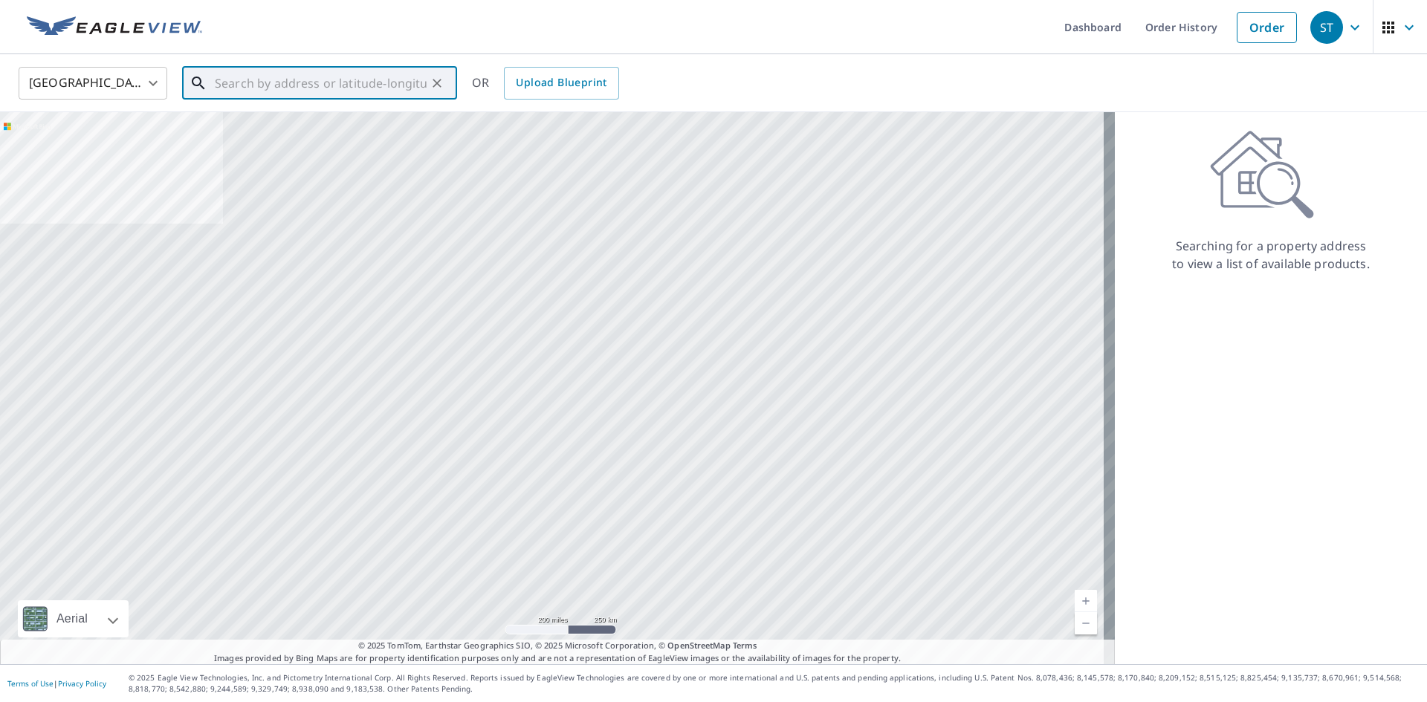
click at [347, 90] on input "text" at bounding box center [321, 83] width 212 height 42
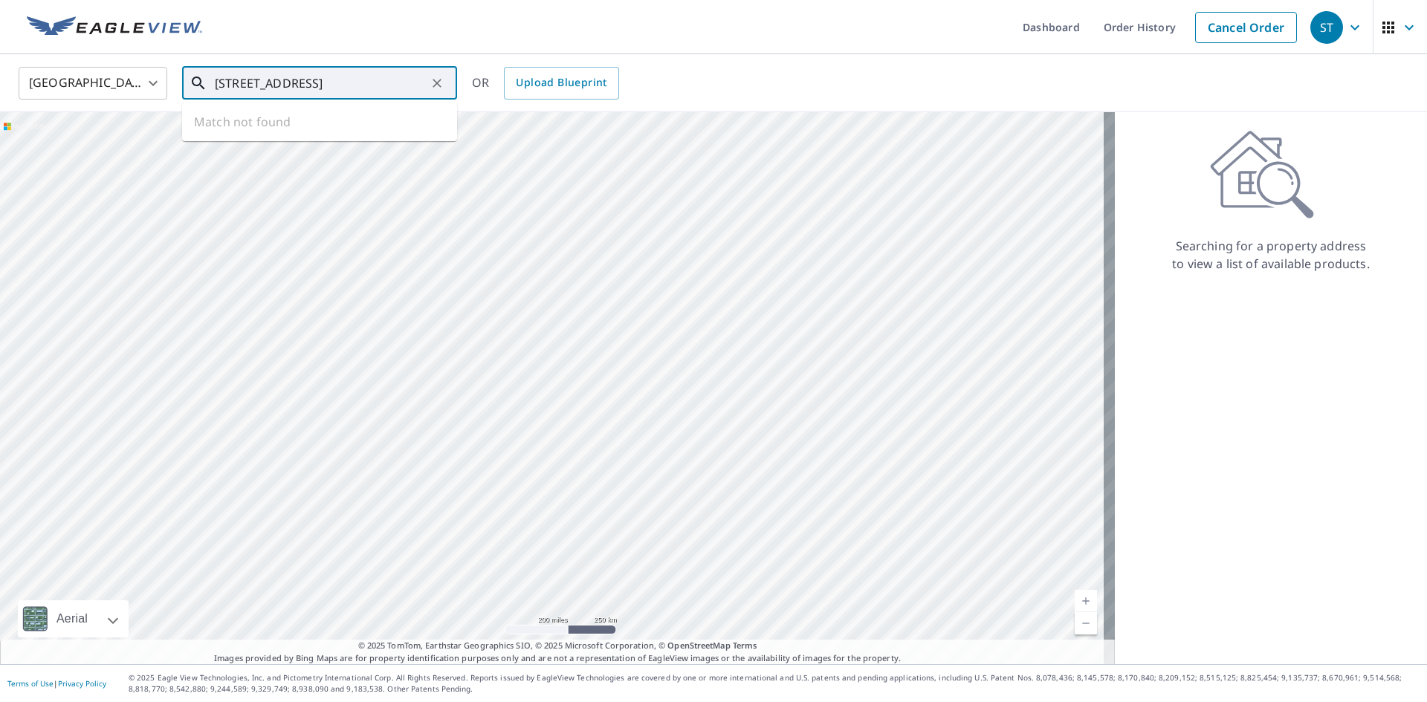
click at [259, 84] on input "[STREET_ADDRESS]" at bounding box center [321, 83] width 212 height 42
click at [329, 88] on input "[STREET_ADDRESS]" at bounding box center [321, 83] width 212 height 42
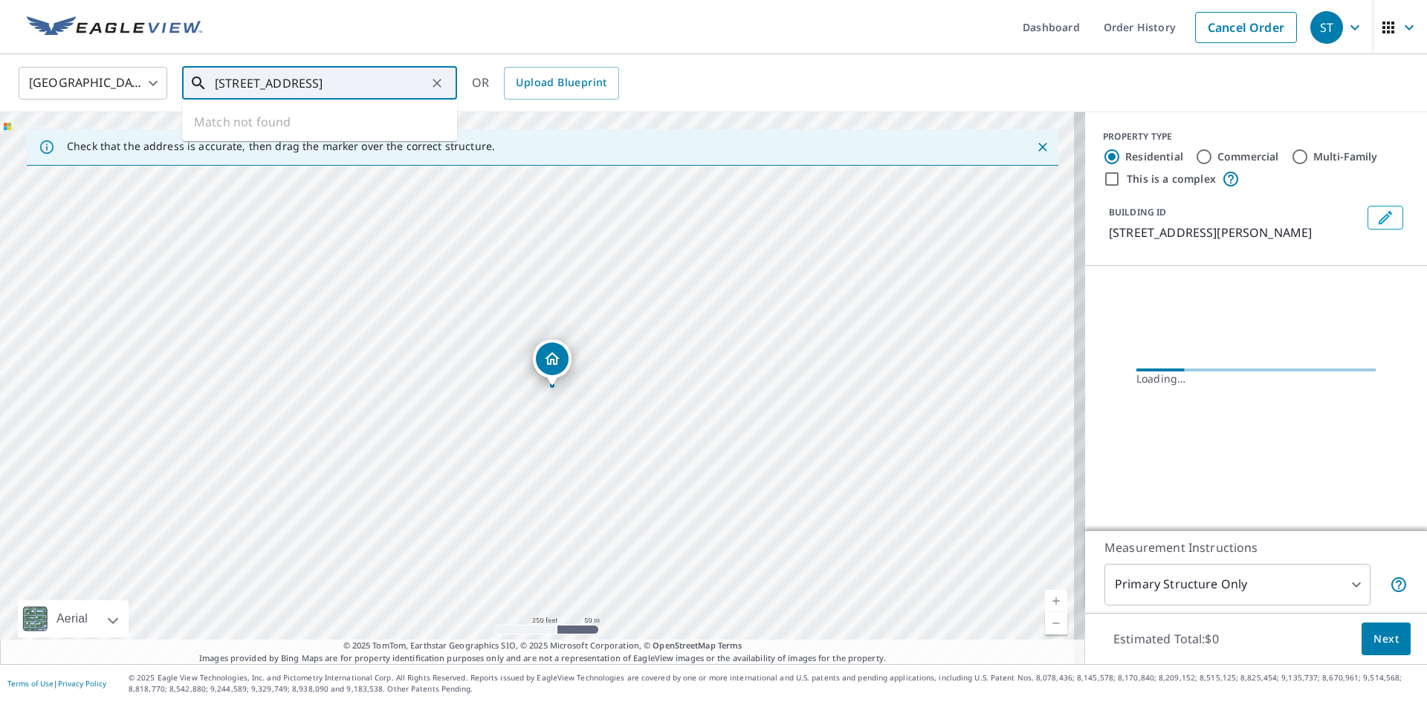
click at [262, 85] on input "[STREET_ADDRESS]" at bounding box center [321, 83] width 212 height 42
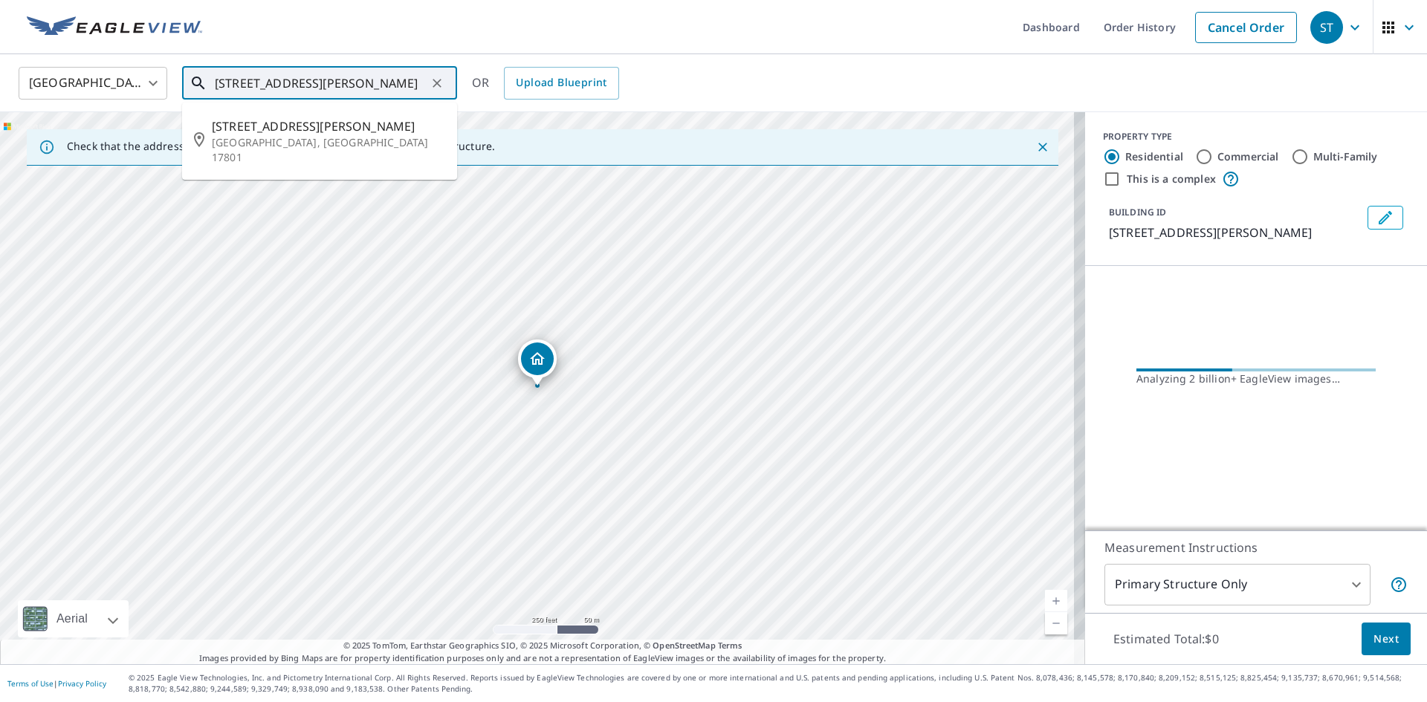
click at [370, 77] on input "[STREET_ADDRESS][PERSON_NAME]" at bounding box center [321, 83] width 212 height 42
type input "[STREET_ADDRESS][PERSON_NAME]"
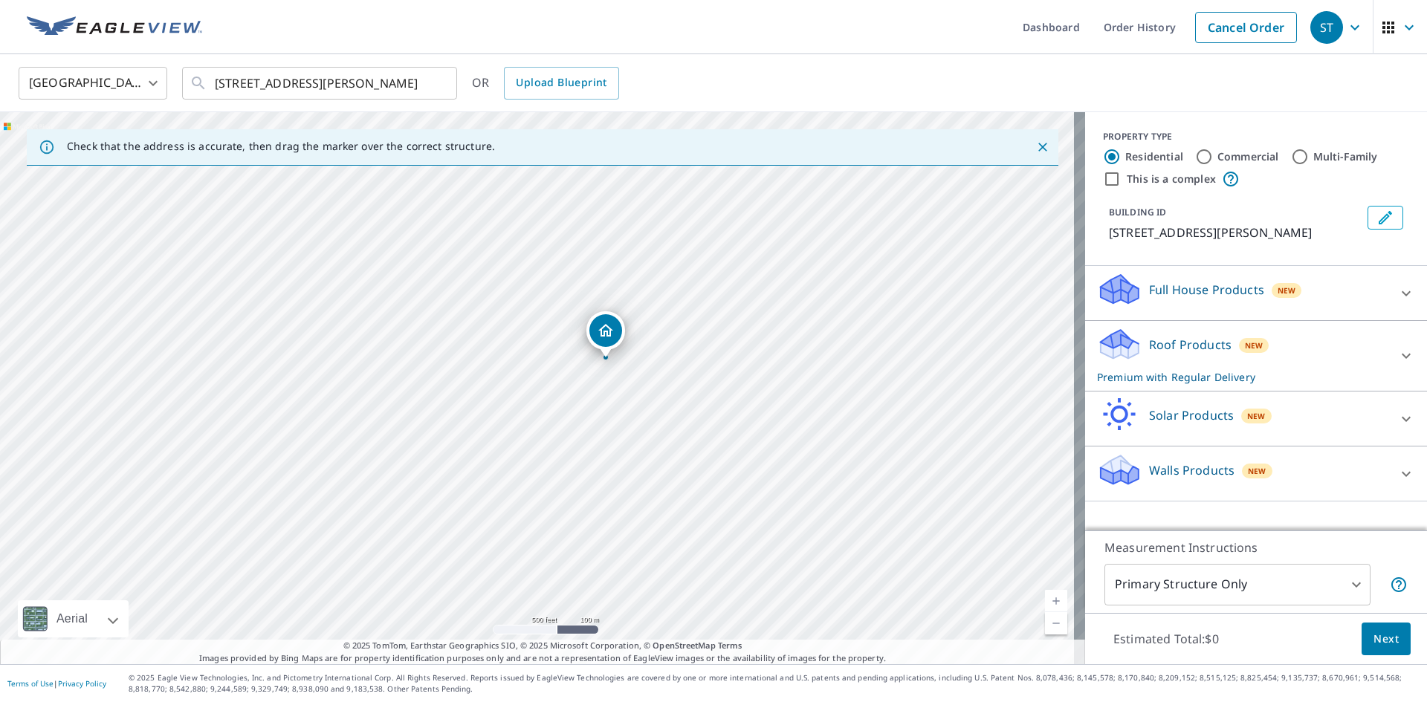
drag, startPoint x: 524, startPoint y: 550, endPoint x: 520, endPoint y: 473, distance: 77.4
click at [520, 473] on div "[STREET_ADDRESS][PERSON_NAME]" at bounding box center [542, 388] width 1085 height 552
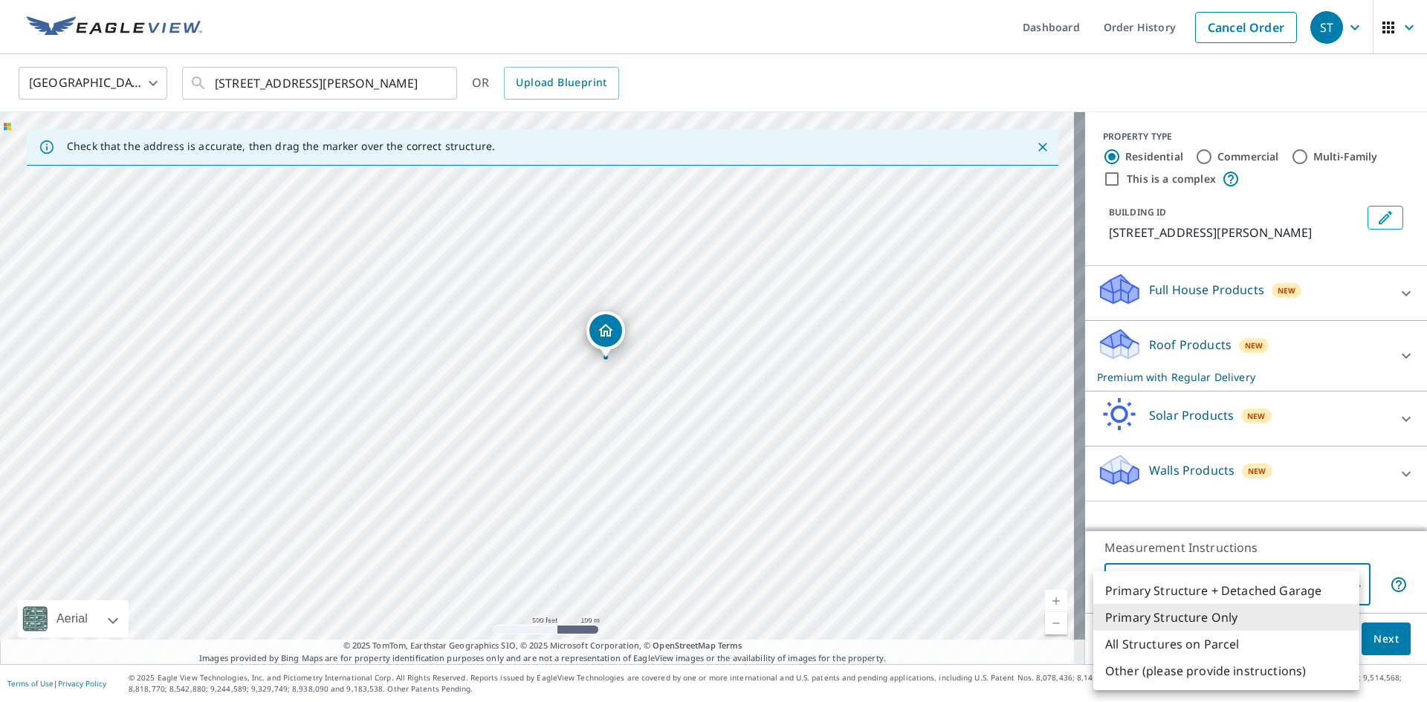
click at [1271, 600] on body "[GEOGRAPHIC_DATA] Dashboard Order History Cancel Order [GEOGRAPHIC_DATA] [GEOGR…" at bounding box center [713, 351] width 1427 height 702
click at [1191, 650] on li "All Structures on Parcel" at bounding box center [1226, 644] width 266 height 27
type input "3"
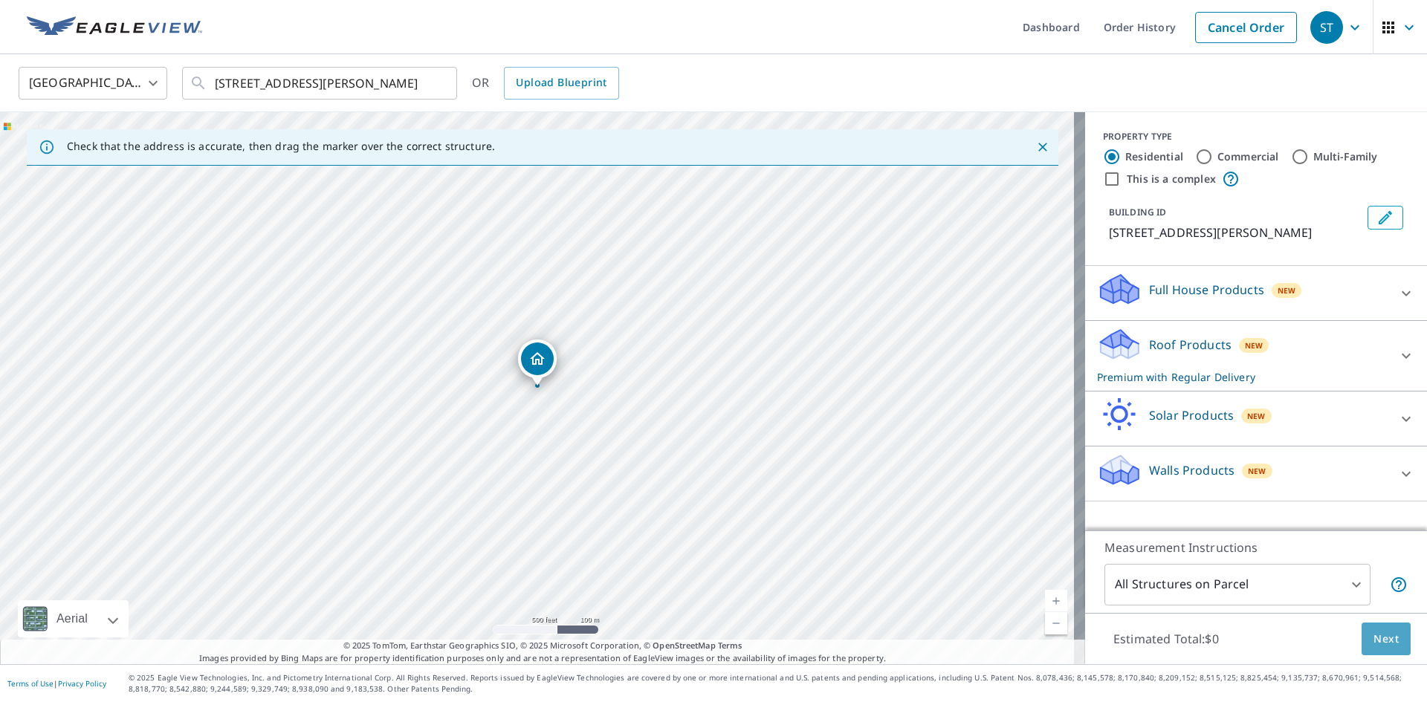
click at [1378, 643] on span "Next" at bounding box center [1386, 639] width 25 height 19
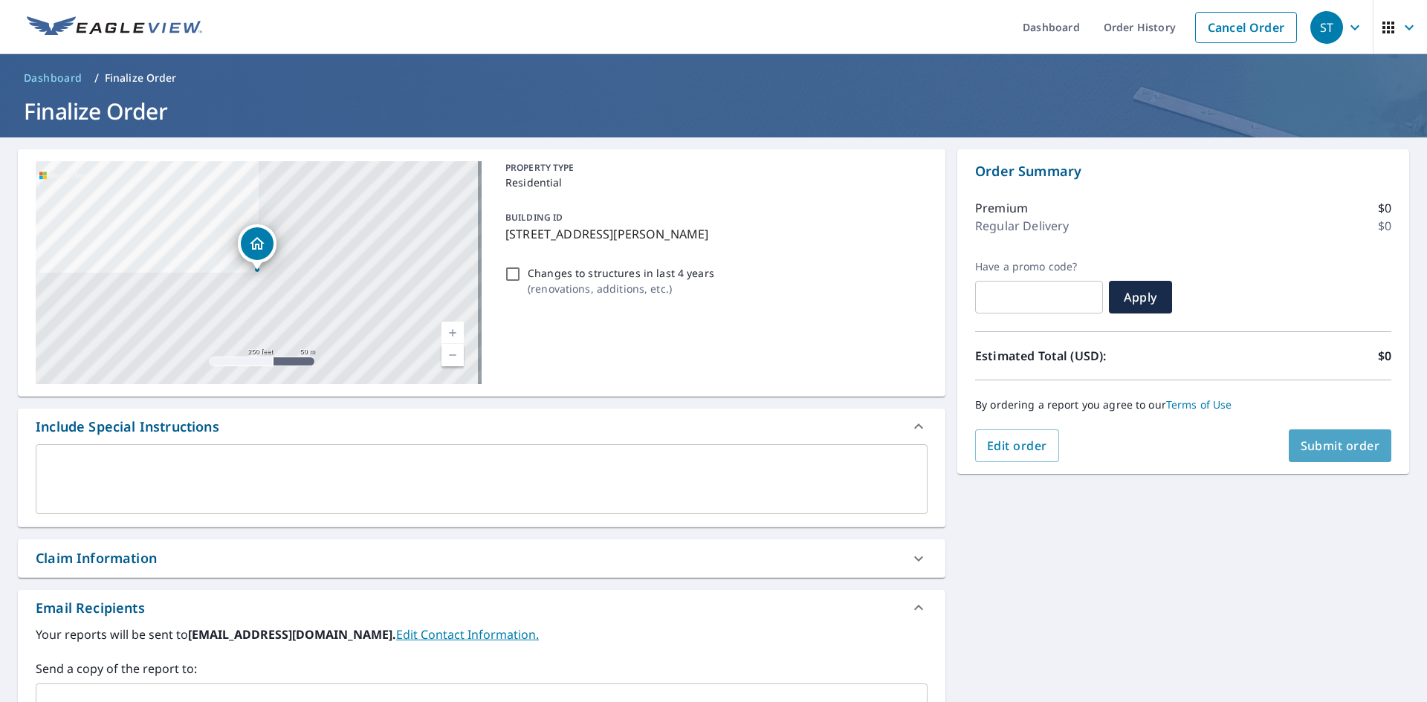
click at [1334, 445] on span "Submit order" at bounding box center [1341, 446] width 80 height 16
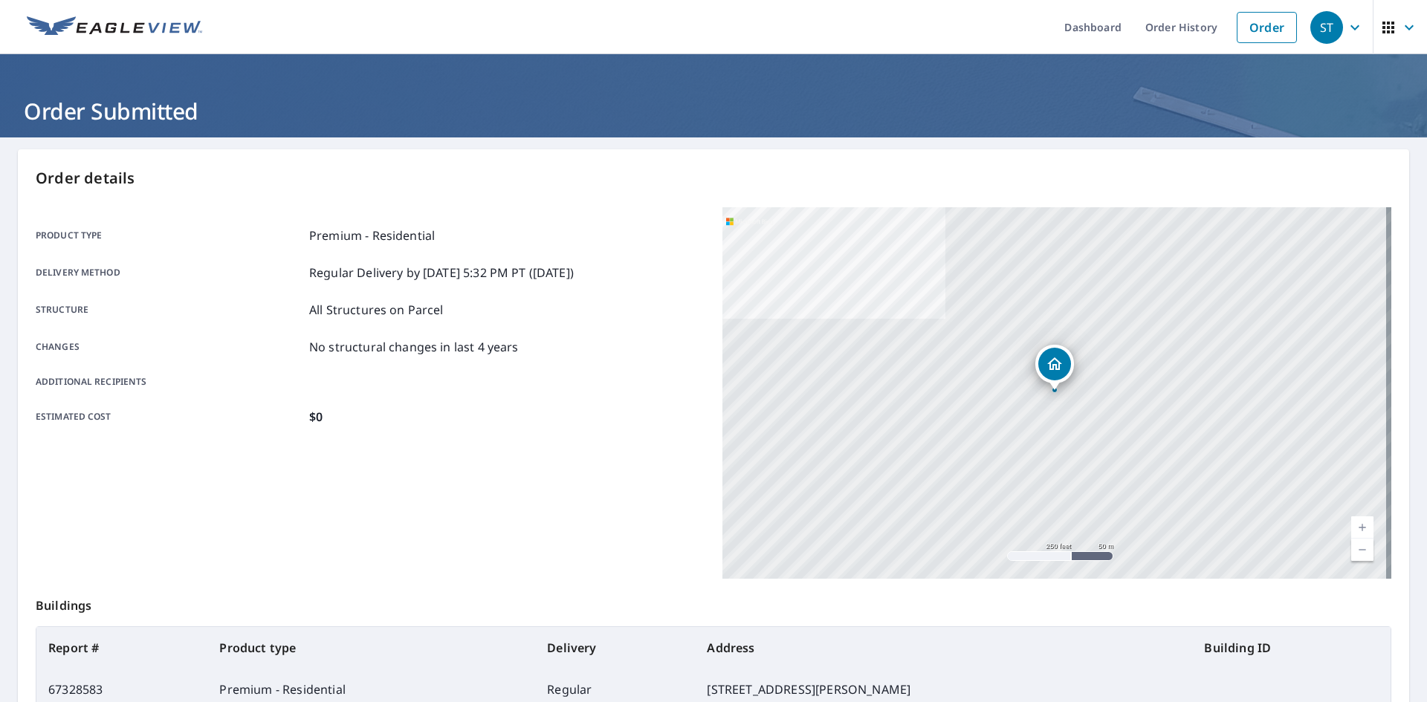
drag, startPoint x: 1162, startPoint y: 19, endPoint x: 986, endPoint y: 129, distance: 207.4
click at [1162, 19] on link "Order History" at bounding box center [1181, 27] width 96 height 54
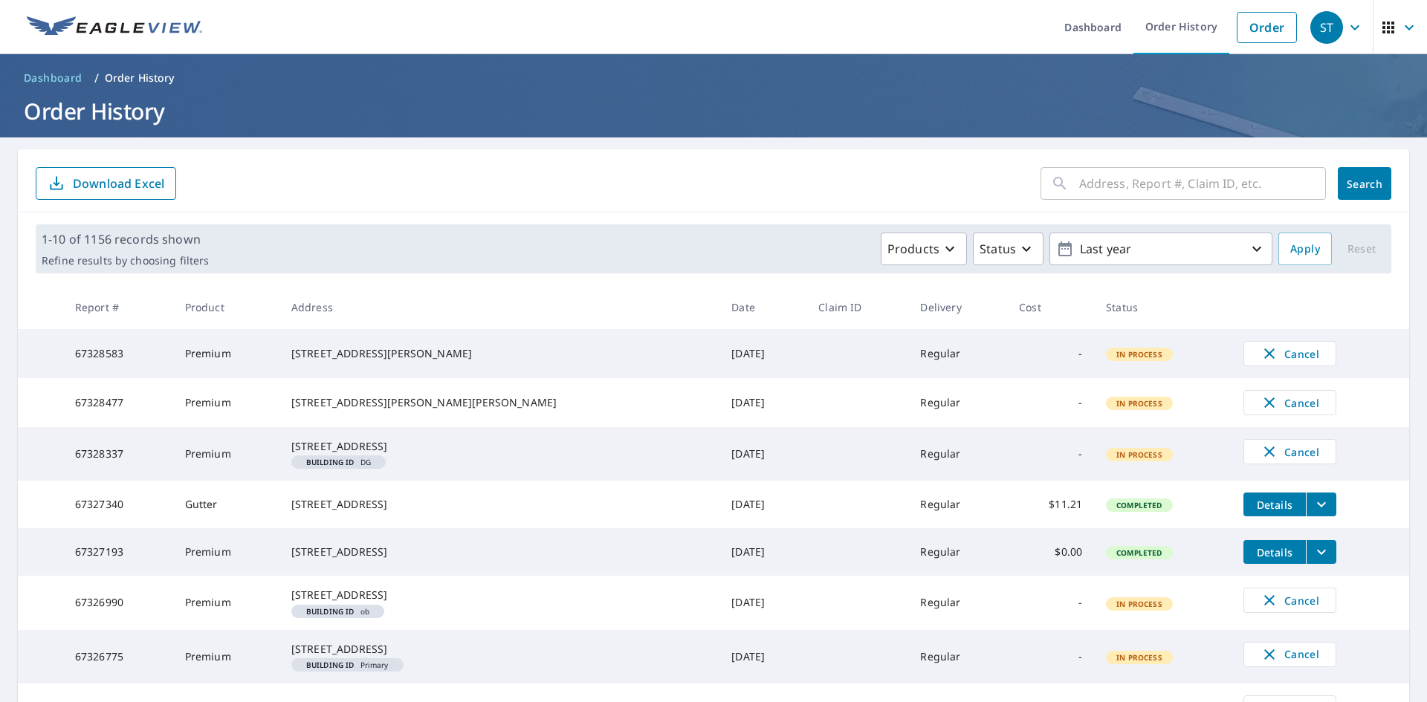
scroll to position [74, 0]
